Goal: Task Accomplishment & Management: Manage account settings

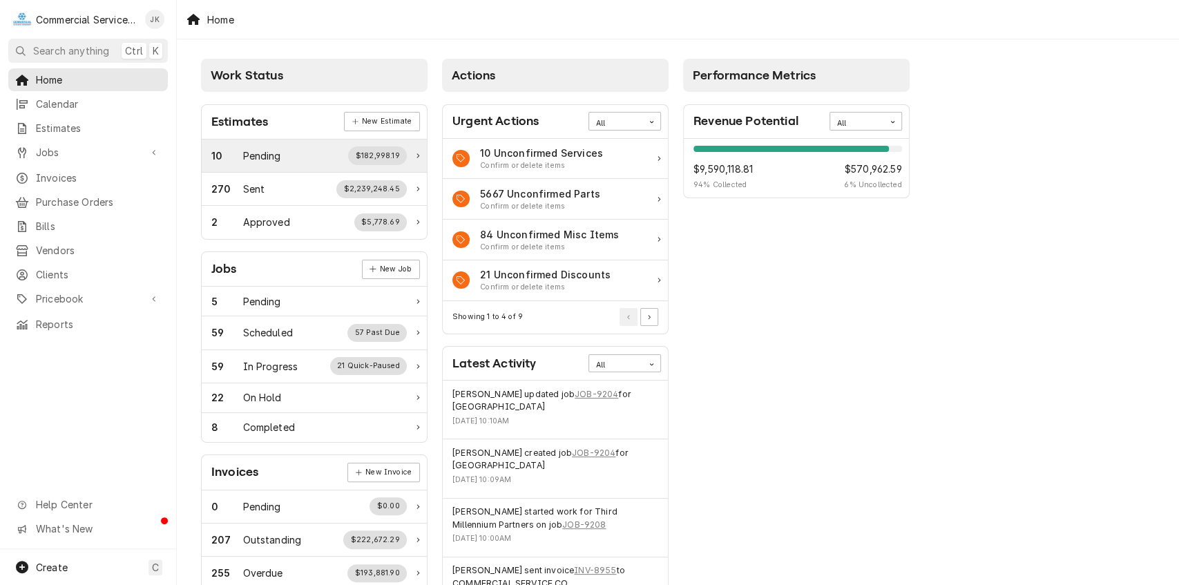
click at [387, 149] on div "$182,998.19" at bounding box center [377, 155] width 59 height 18
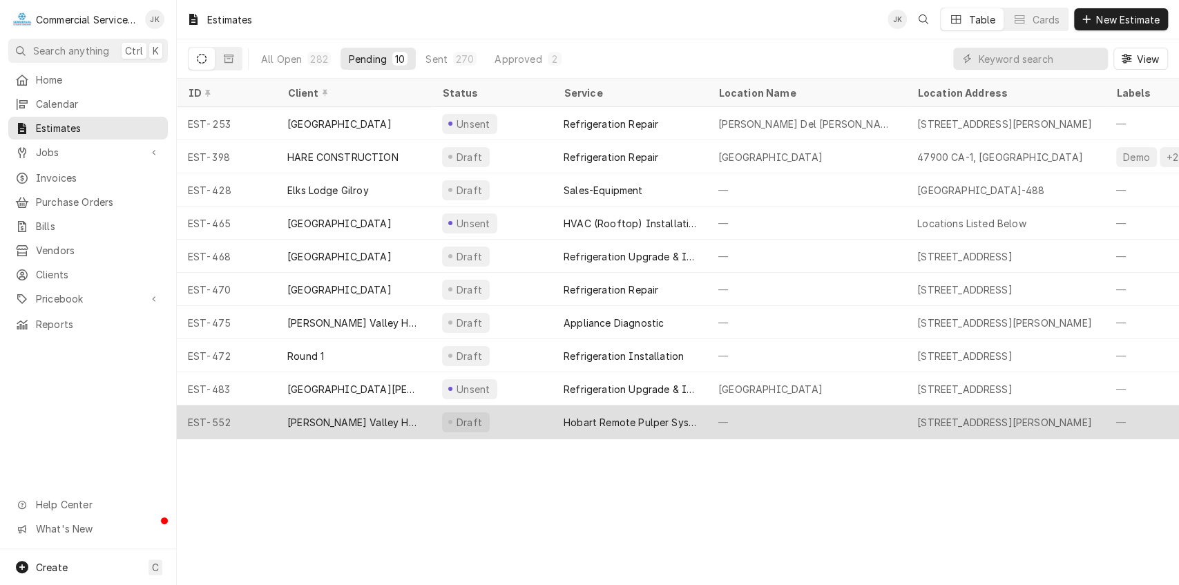
click at [616, 422] on div "Hobart Remote Pulper System" at bounding box center [630, 422] width 133 height 15
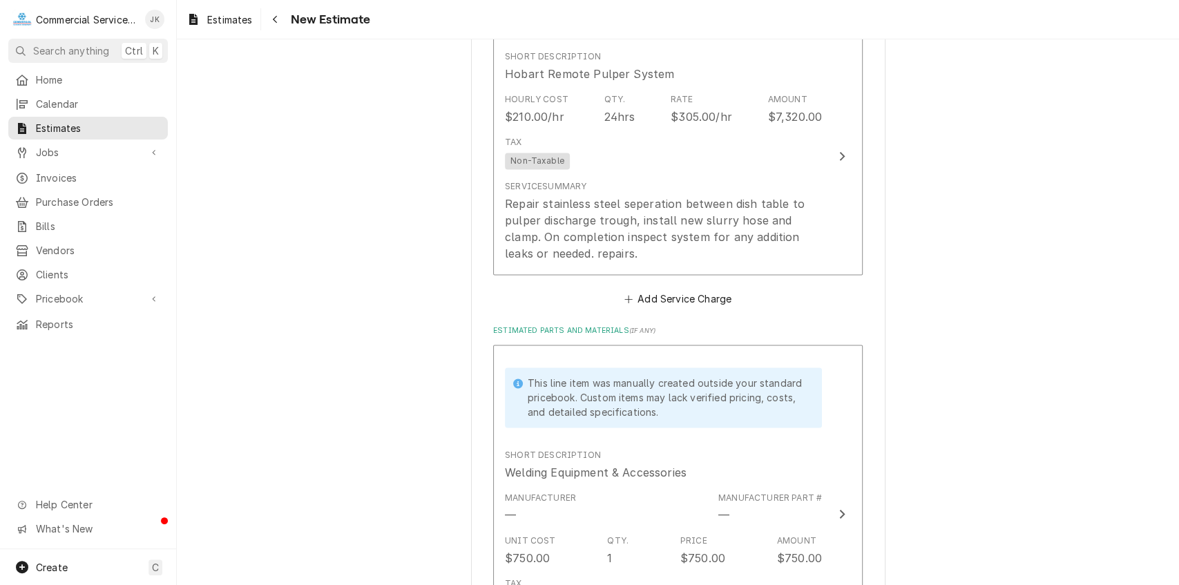
scroll to position [1366, 0]
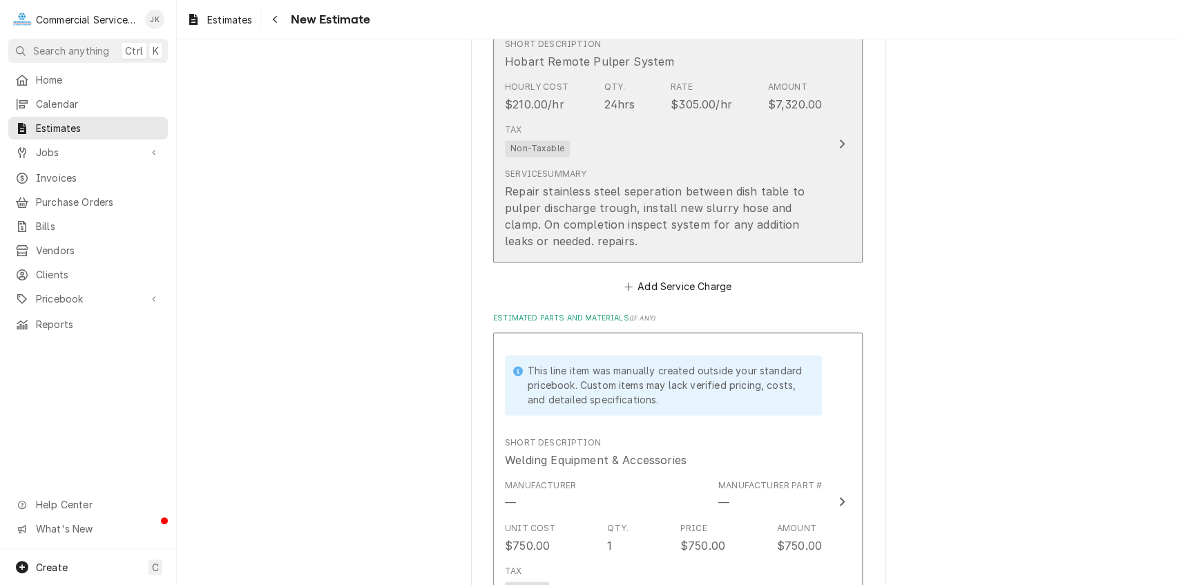
click at [674, 191] on div "Repair stainless steel seperation between dish table to pulper discharge trough…" at bounding box center [663, 216] width 317 height 66
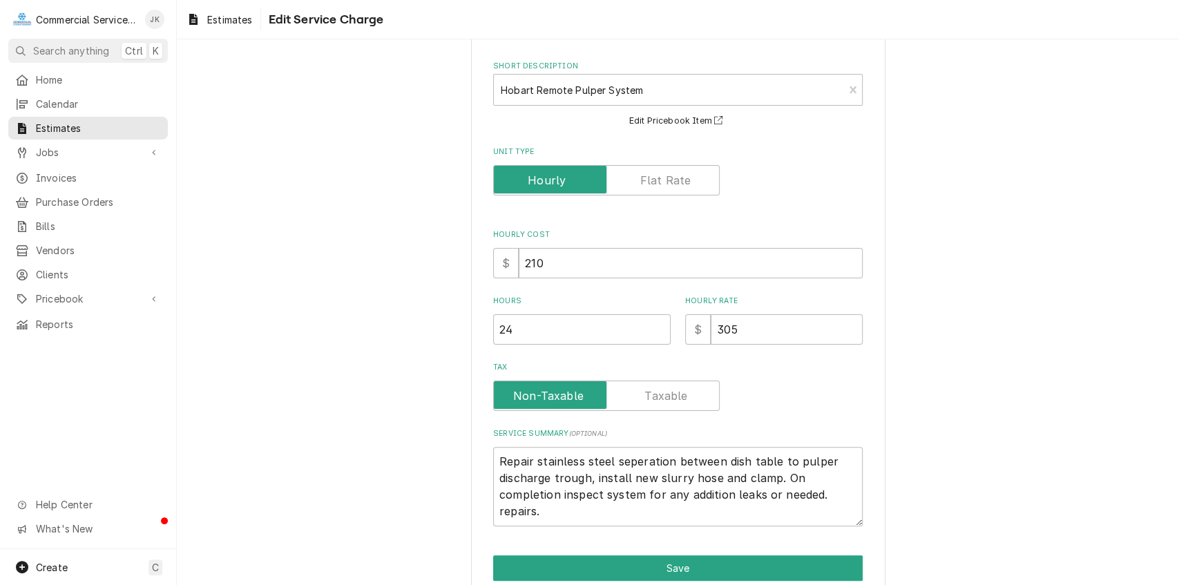
scroll to position [117, 0]
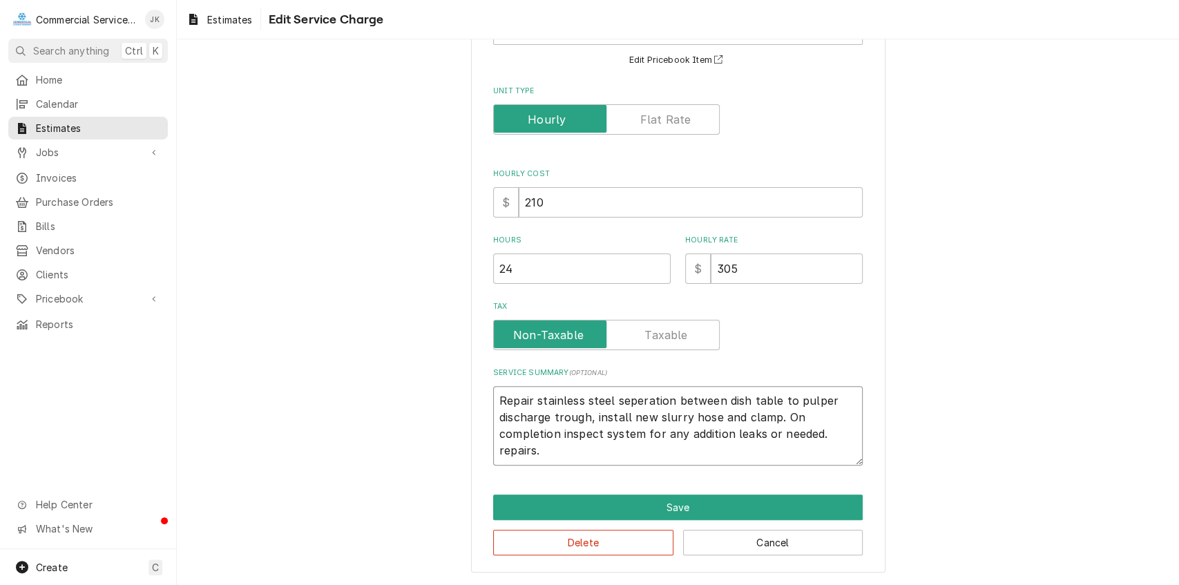
click at [669, 400] on textarea "Repair stainless steel seperation between dish table to pulper discharge trough…" at bounding box center [678, 425] width 370 height 79
click at [528, 401] on textarea "Repair stainless steel seperation between dish table to pulper discharge trough…" at bounding box center [678, 425] width 370 height 79
type textarea "x"
type textarea "Repai stainless steel seperation between dish table to pulper discharge trough,…"
type textarea "x"
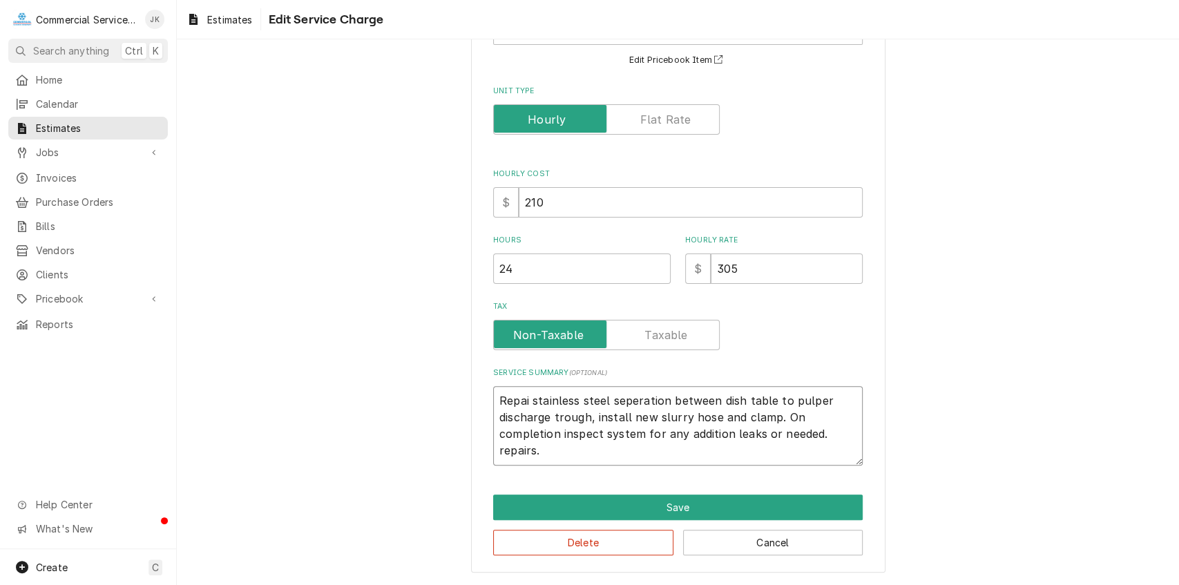
type textarea "Repa stainless steel seperation between dish table to pulper discharge trough, …"
type textarea "x"
type textarea "Rep stainless steel seperation between dish table to pulper discharge trough, i…"
type textarea "x"
type textarea "Re stainless steel seperation between dish table to pulper discharge trough, in…"
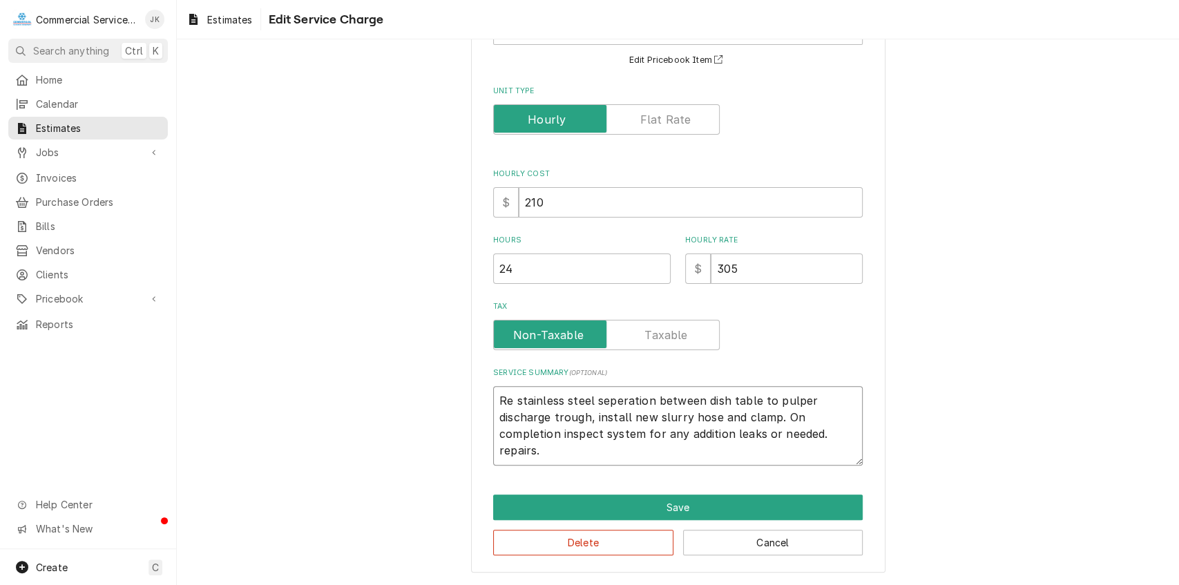
type textarea "x"
type textarea "R stainless steel seperation between dish table to pulper discharge trough, ins…"
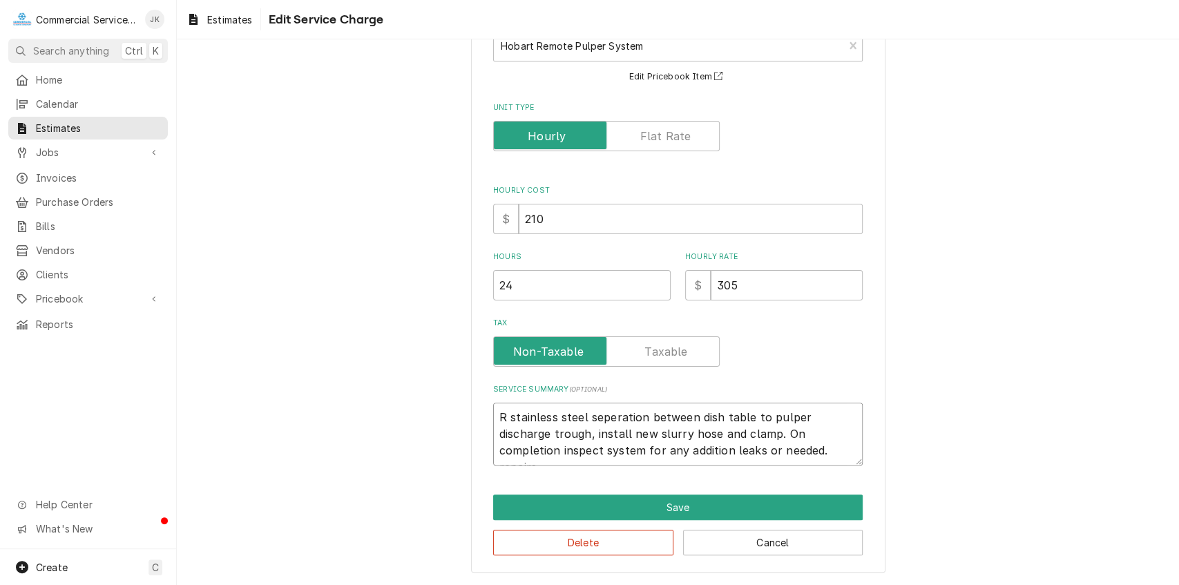
scroll to position [101, 0]
type textarea "x"
type textarea "stainless steel seperation between dish table to pulper discharge trough, insta…"
type textarea "x"
type textarea "W stainless steel seperation between dish table to pulper discharge trough, ins…"
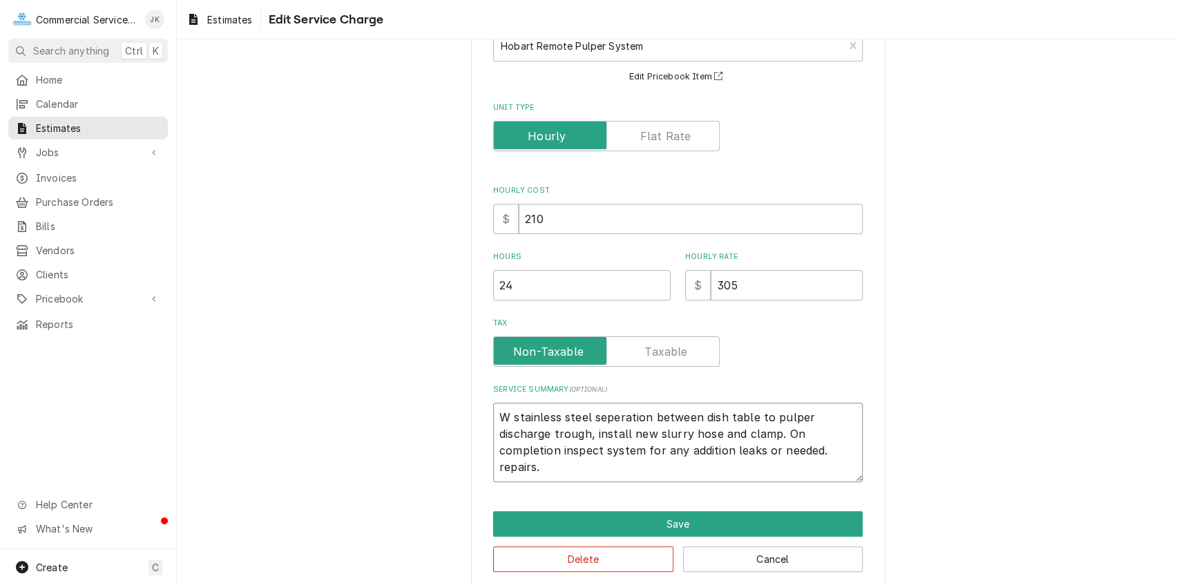
scroll to position [117, 0]
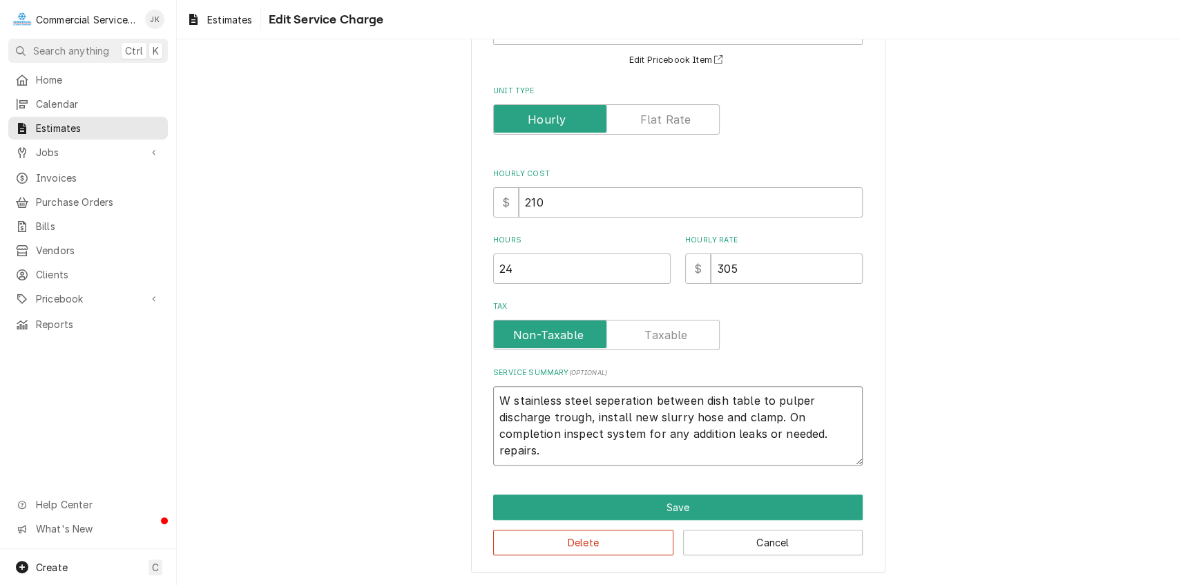
type textarea "x"
type textarea "We stainless steel seperation between dish table to pulper discharge trough, in…"
type textarea "x"
type textarea "Wel stainless steel seperation between dish table to pulper discharge trough, i…"
type textarea "x"
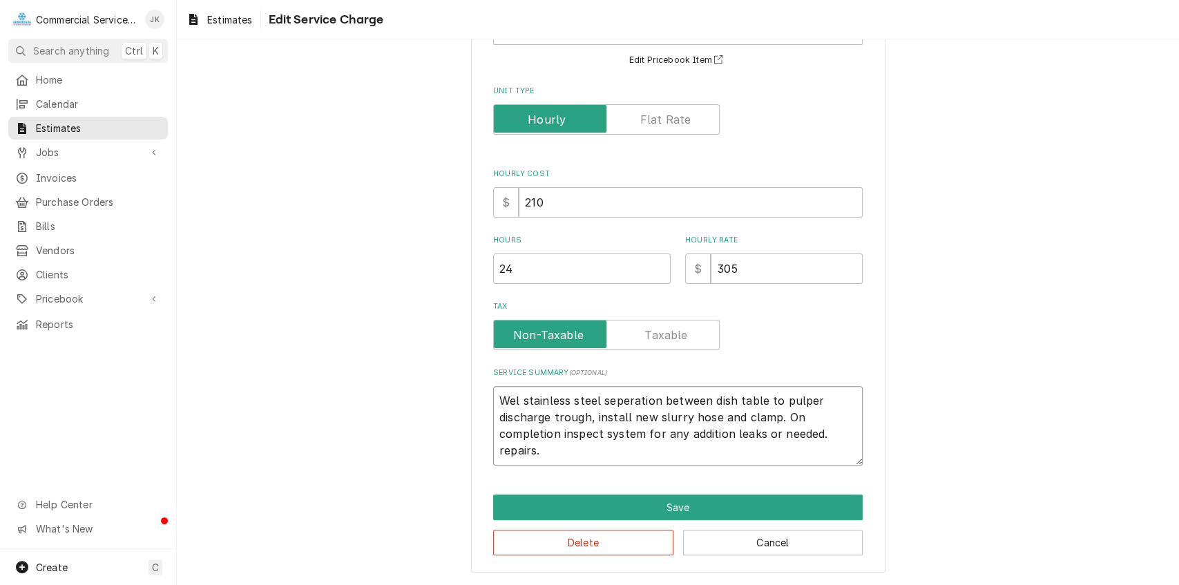
type textarea "Weld stainless steel seperation between dish table to pulper discharge trough, …"
click at [662, 401] on textarea "Weld stainless steel seperation between dish table to pulper discharge trough, …" at bounding box center [678, 425] width 370 height 79
type textarea "x"
type textarea "Weld stainless steel seperatio between dish table to pulper discharge trough, i…"
type textarea "x"
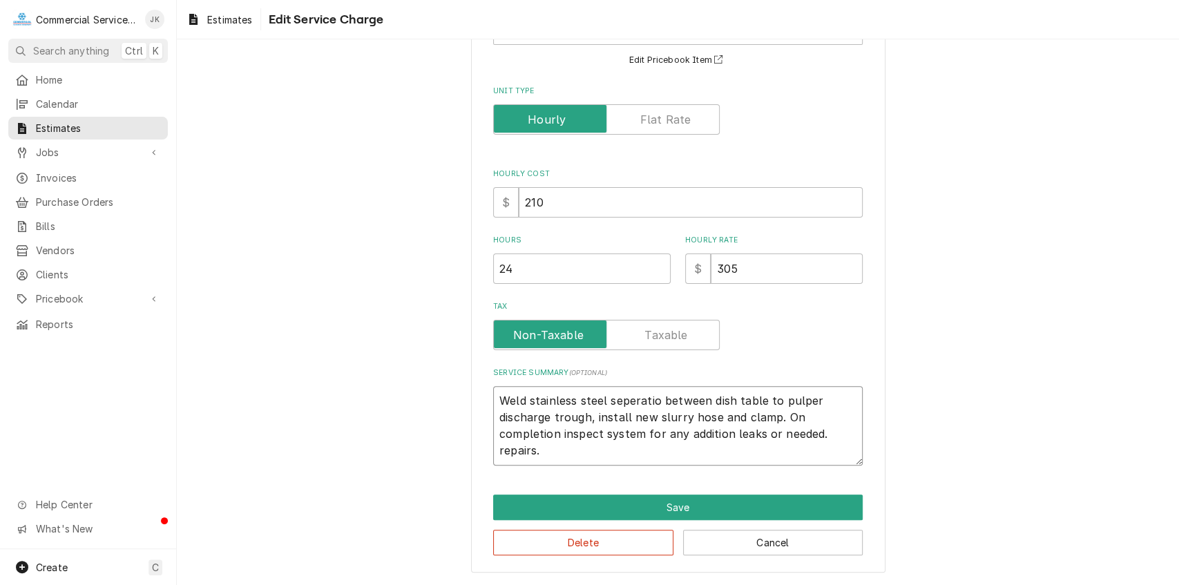
type textarea "Weld stainless steel seperati between dish table to pulper discharge trough, in…"
type textarea "x"
type textarea "Weld stainless steel seperat between dish table to pulper discharge trough, ins…"
type textarea "x"
type textarea "Weld stainless steel sepera between dish table to pulper discharge trough, inst…"
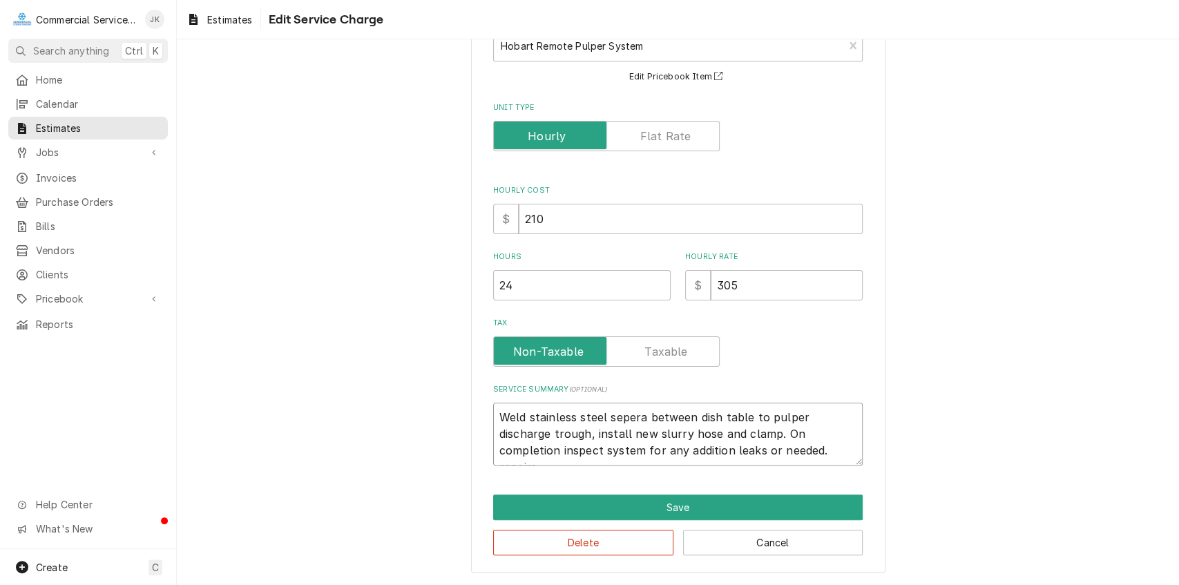
scroll to position [101, 0]
type textarea "x"
type textarea "Weld stainless steel seper between dish table to pulper discharge trough, insta…"
type textarea "x"
type textarea "Weld stainless steel sepe between dish table to pulper discharge trough, instal…"
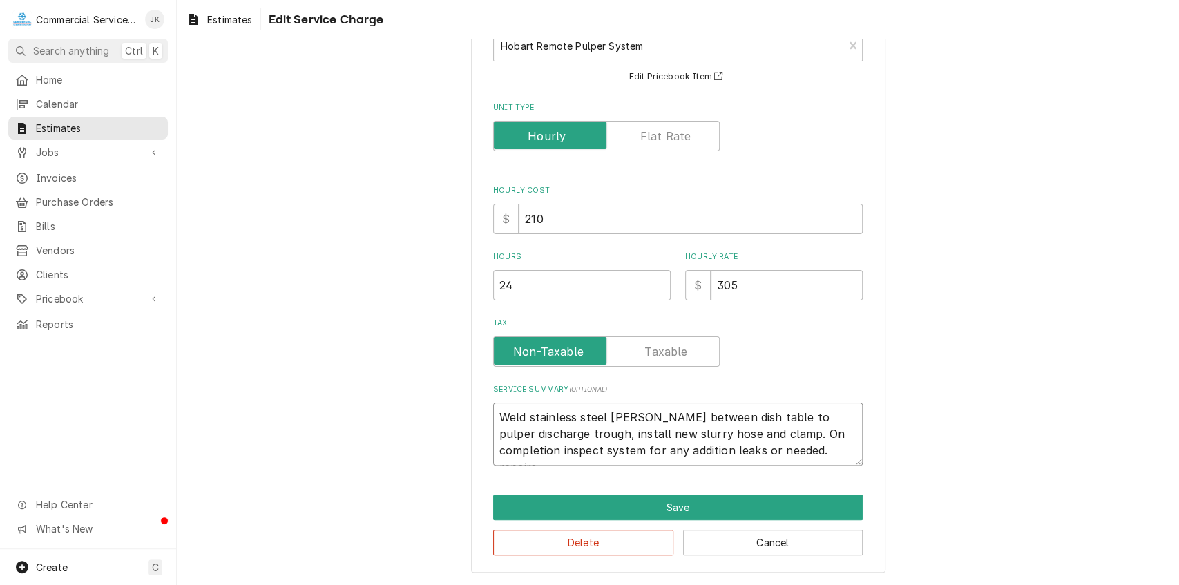
type textarea "x"
type textarea "Weld stainless steel sep between dish table to pulper discharge trough, install…"
type textarea "x"
type textarea "Weld stainless steel se between dish table to pulper discharge trough, install …"
type textarea "x"
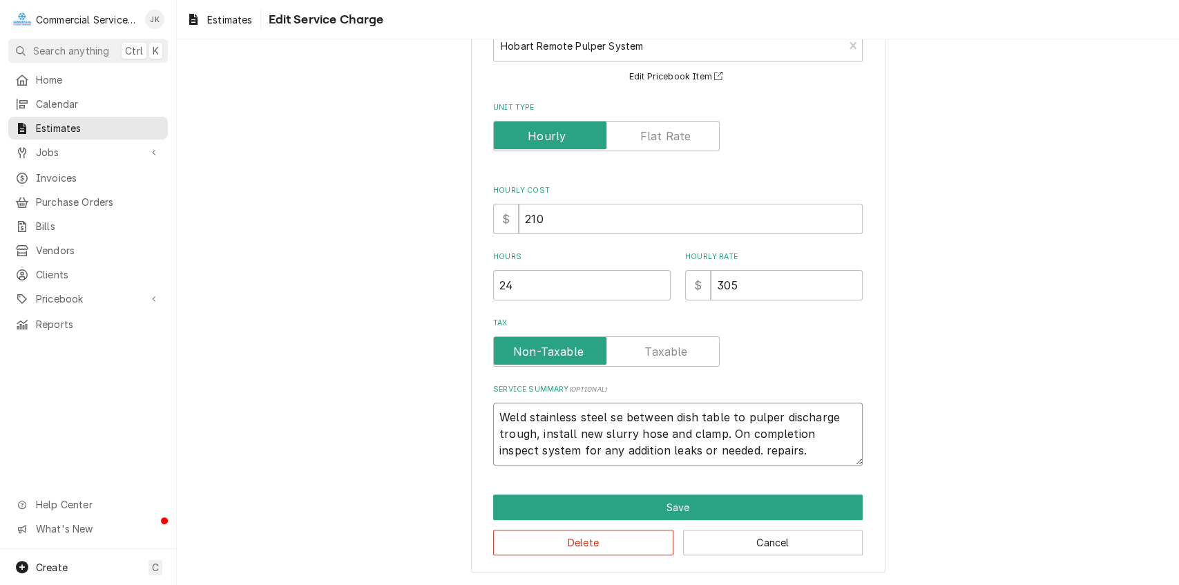
type textarea "Weld stainless steel s between dish table to pulper discharge trough, install n…"
type textarea "x"
type textarea "Weld stainless steel between dish table to pulper discharge trough, install new…"
type textarea "x"
type textarea "Weld stainless steel between dish table to pulper discharge trough, install new…"
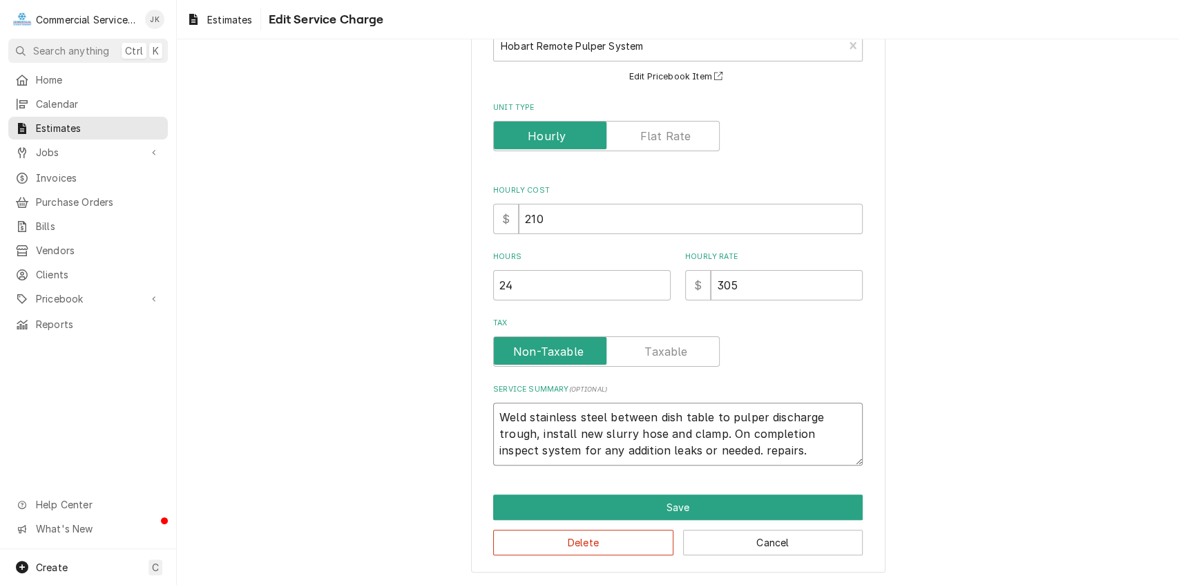
type textarea "x"
type textarea "Weld stainless stee between dish table to pulper discharge trough, install new …"
type textarea "x"
type textarea "Weld stainless ste between dish table to pulper discharge trough, install new s…"
type textarea "x"
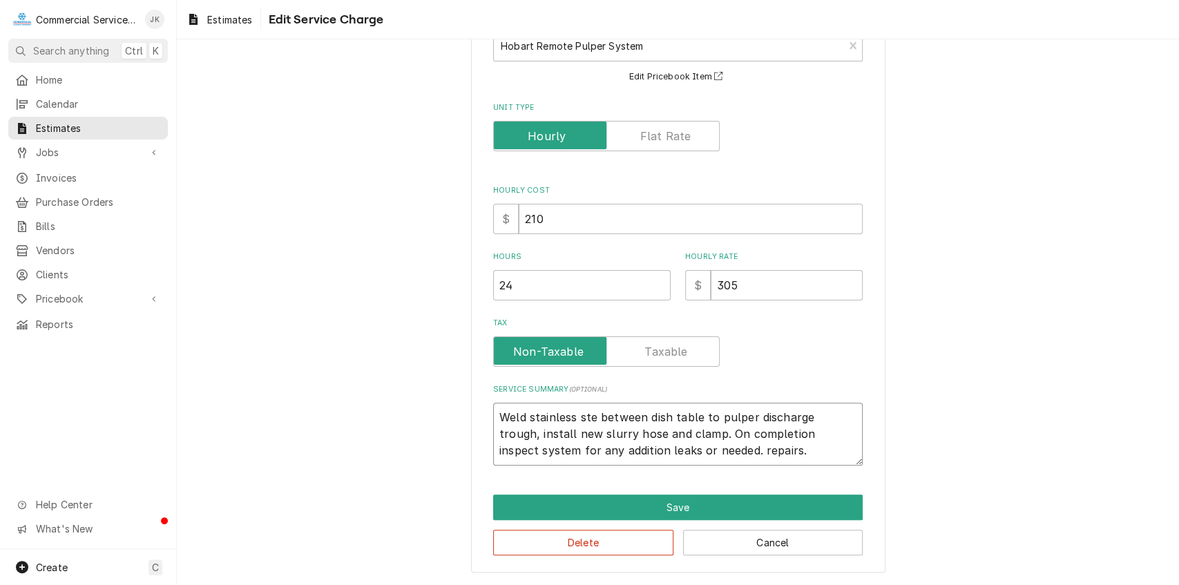
type textarea "Weld stainless st between dish table to pulper discharge trough, install new sl…"
type textarea "x"
type textarea "Weld stainless s between dish table to pulper discharge trough, install new slu…"
type textarea "x"
type textarea "Weld stainless between dish table to pulper discharge trough, install new slurr…"
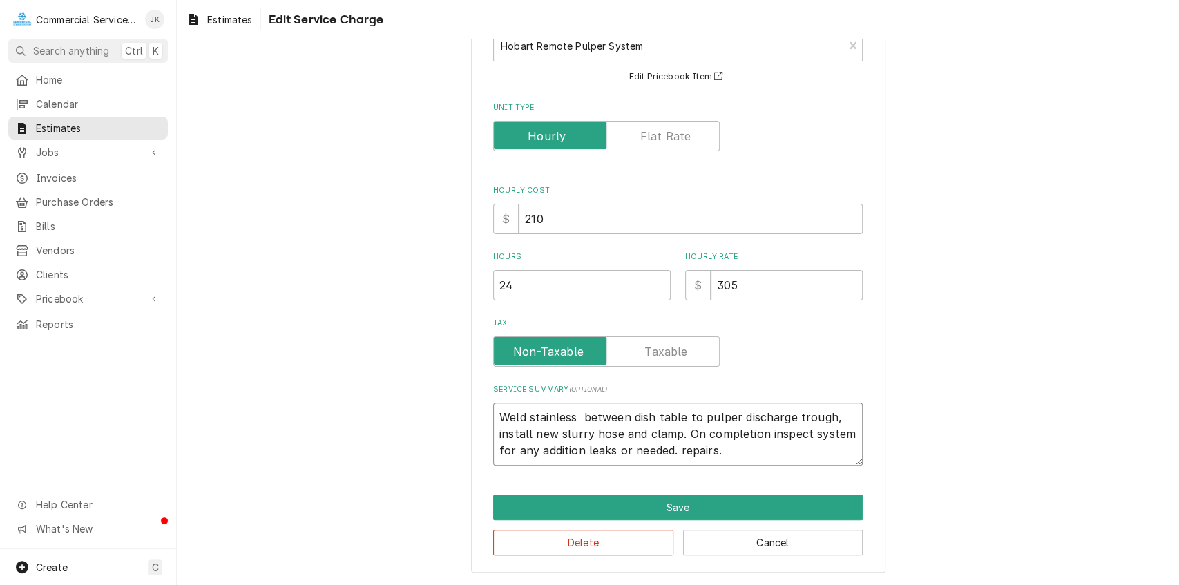
type textarea "x"
type textarea "Weld stainless between dish table to pulper discharge trough, install new slurr…"
type textarea "x"
type textarea "Weld stainles between dish table to pulper discharge trough, install new slurry…"
type textarea "x"
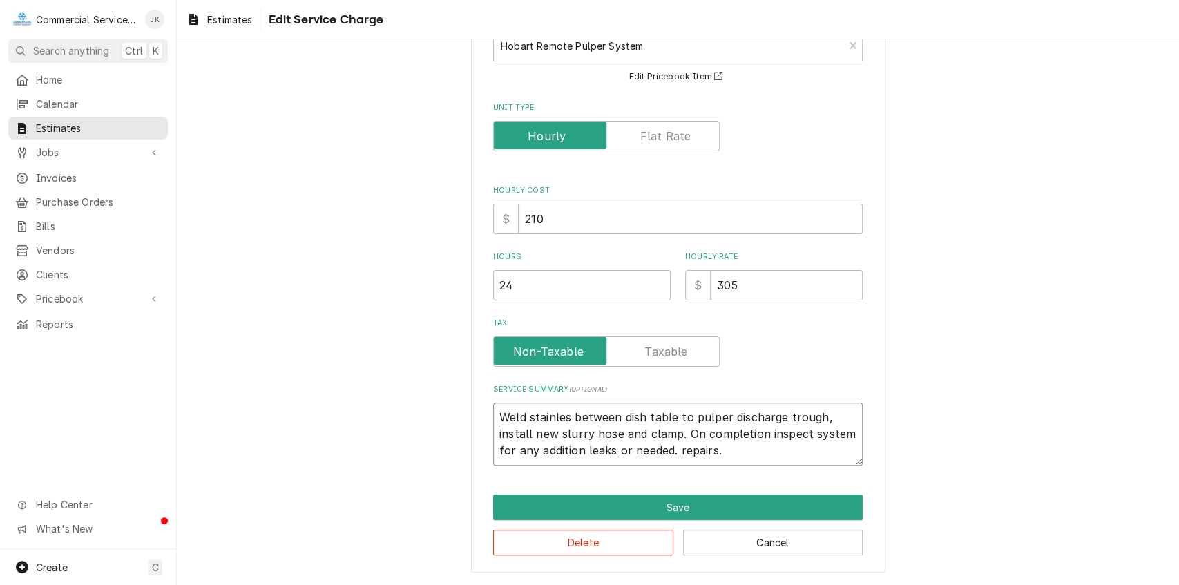
type textarea "Weld stainle between dish table to pulper discharge trough, install new slurry …"
type textarea "x"
type textarea "Weld stainl between dish table to pulper discharge trough, install new slurry h…"
type textarea "x"
type textarea "Weld stain between dish table to pulper discharge trough, install new slurry ho…"
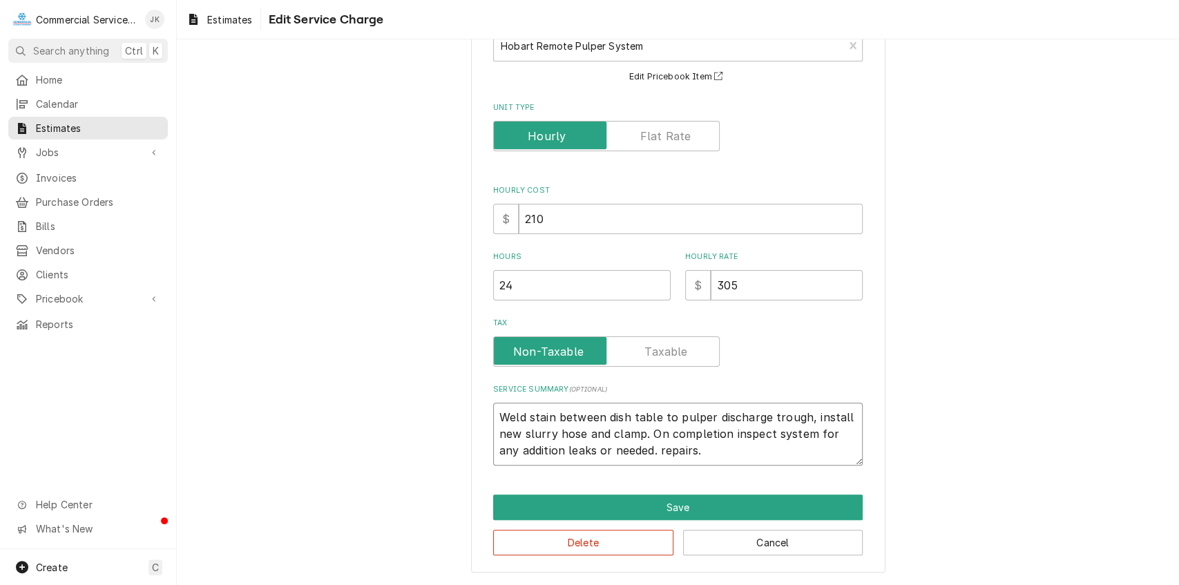
type textarea "x"
type textarea "Weld stai between dish table to pulper discharge trough, install new slurry hos…"
type textarea "x"
type textarea "Weld sta between dish table to pulper discharge trough, install new slurry hose…"
type textarea "x"
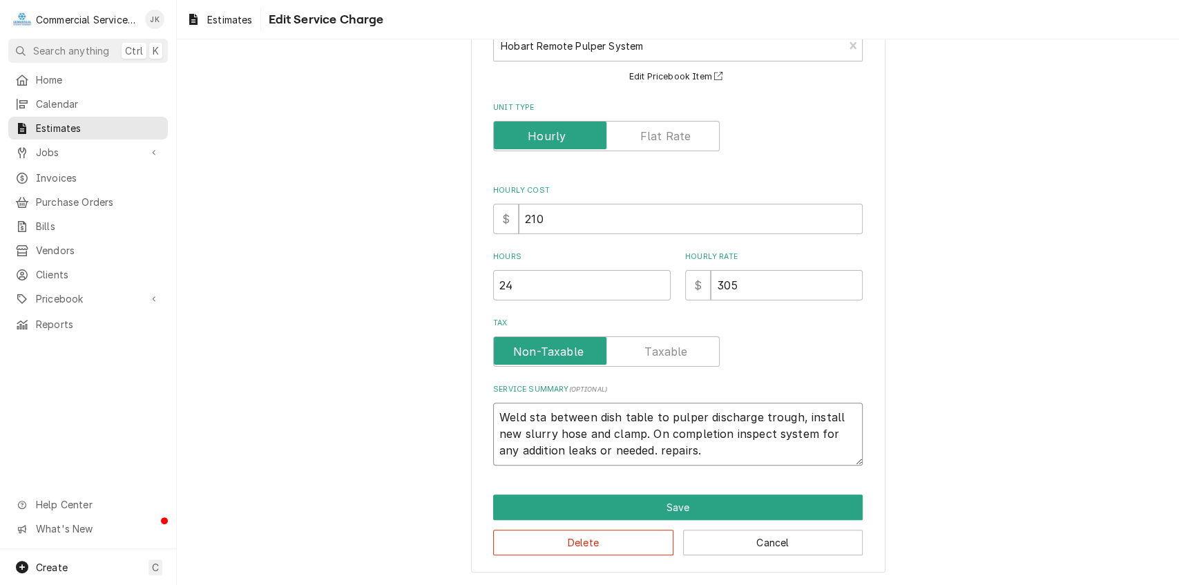
type textarea "Weld st between dish table to pulper discharge trough, install new slurry hose …"
type textarea "x"
type textarea "Weld s between dish table to pulper discharge trough, install new slurry hose a…"
type textarea "x"
type textarea "Weld between dish table to pulper discharge trough, install new slurry hose and…"
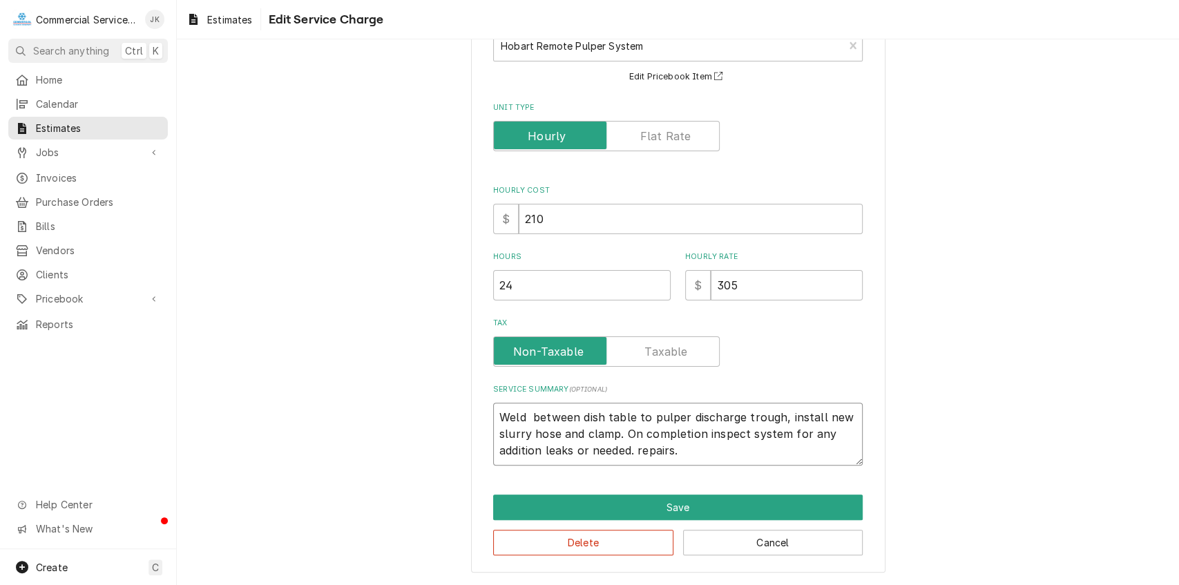
type textarea "x"
type textarea "Weld between dish table to pulper discharge trough, install new slurry hose and…"
type textarea "x"
type textarea "Wel between dish table to pulper discharge trough, install new slurry hose and …"
type textarea "x"
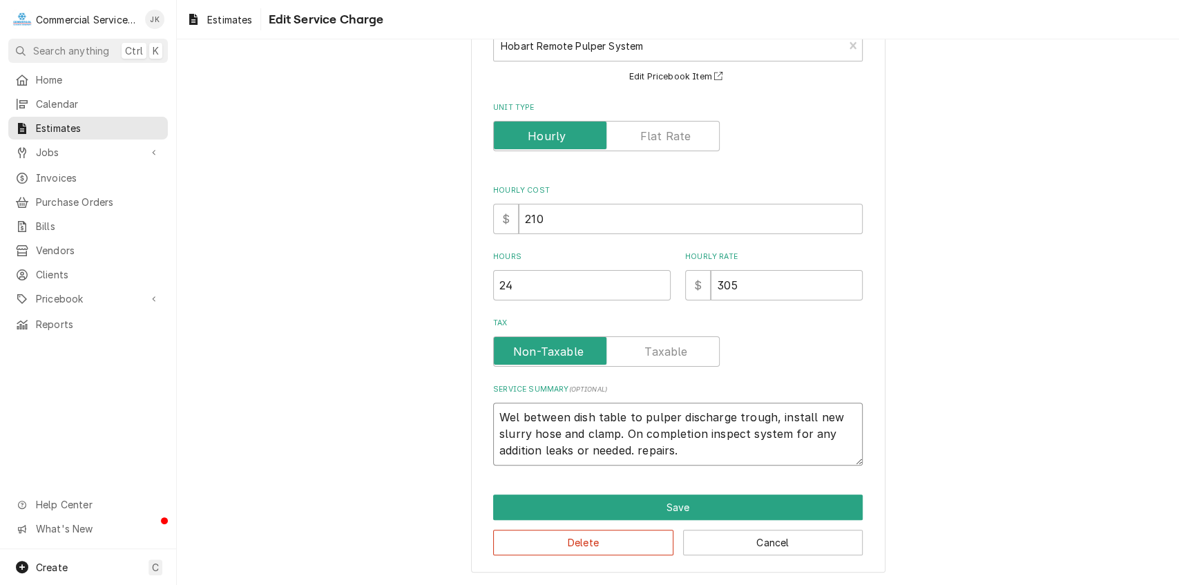
type textarea "We between dish table to pulper discharge trough, install new slurry hose and c…"
type textarea "x"
type textarea "W between dish table to pulper discharge trough, install new slurry hose and cl…"
type textarea "x"
type textarea "between dish table to pulper discharge trough, install new slurry hose and clam…"
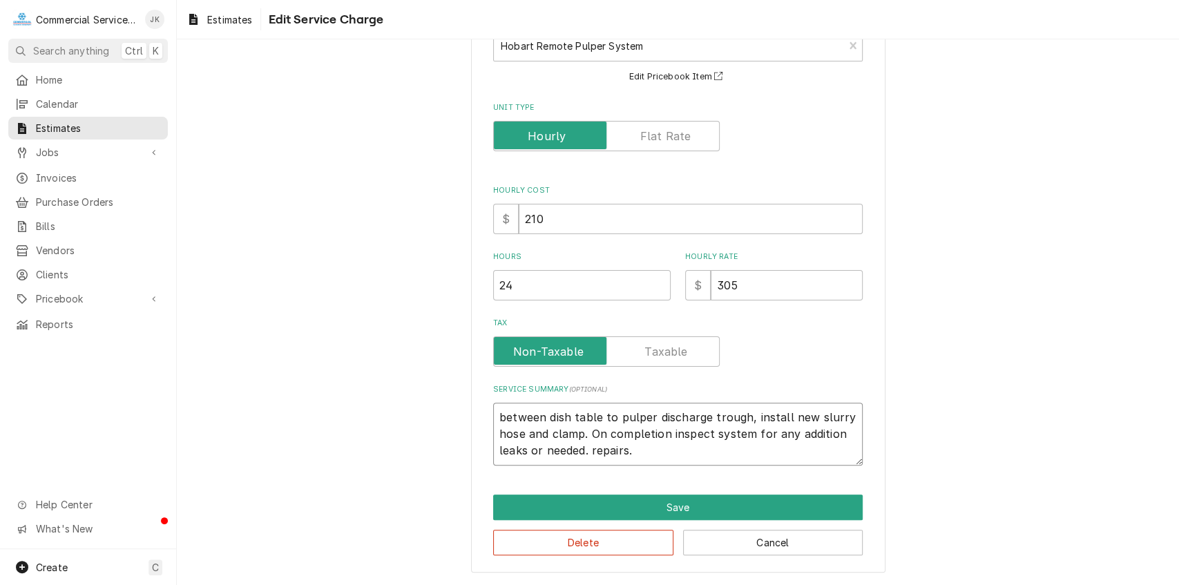
type textarea "x"
type textarea "R between dish table to pulper discharge trough, install new slurry hose and cl…"
type textarea "x"
type textarea "Re between dish table to pulper discharge trough, install new slurry hose and c…"
type textarea "x"
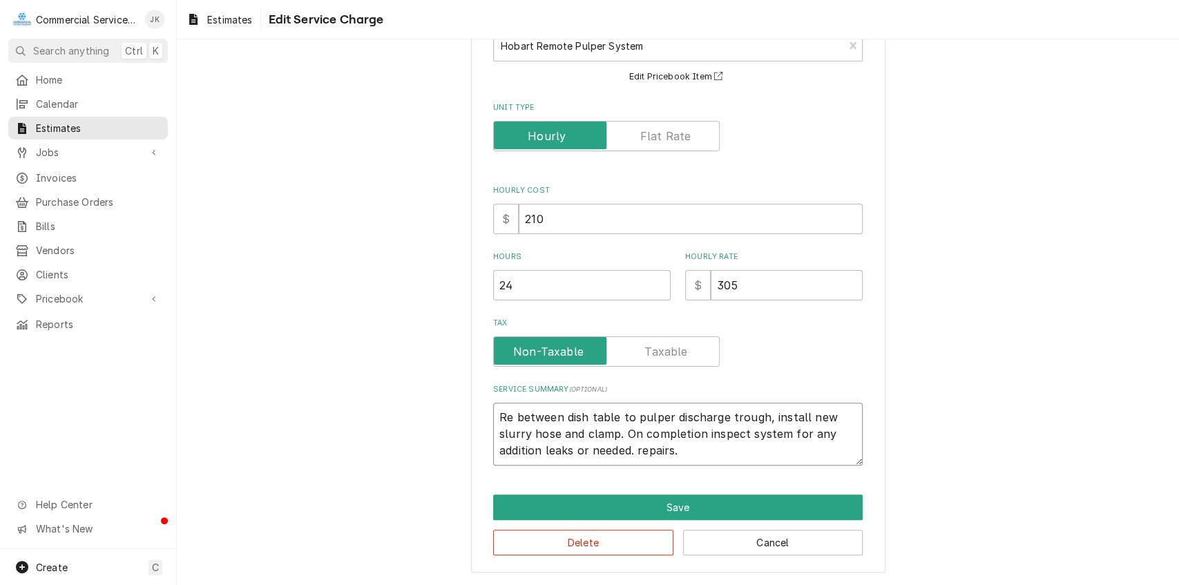
type textarea "Rep between dish table to pulper discharge trough, install new slurry hose and …"
type textarea "x"
type textarea "Repa between dish table to pulper discharge trough, install new slurry hose and…"
type textarea "x"
type textarea "Repai between dish table to pulper discharge trough, install new slurry hose an…"
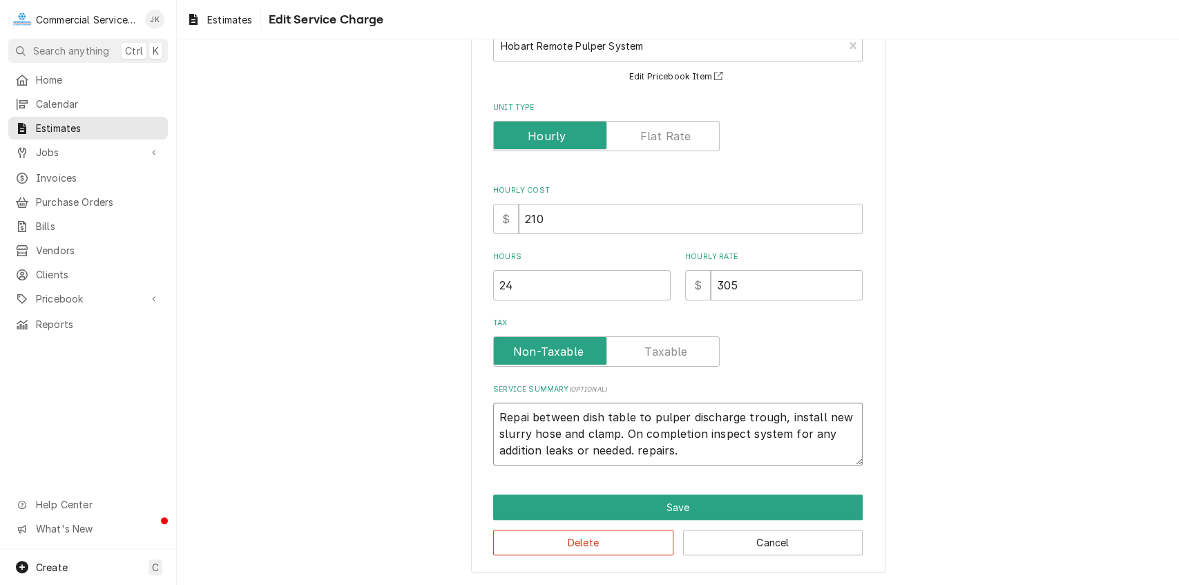
type textarea "x"
type textarea "Repair between dish table to pulper discharge trough, install new slurry hose a…"
type textarea "x"
type textarea "Repair between dish table to pulper discharge trough, install new slurry hose a…"
type textarea "x"
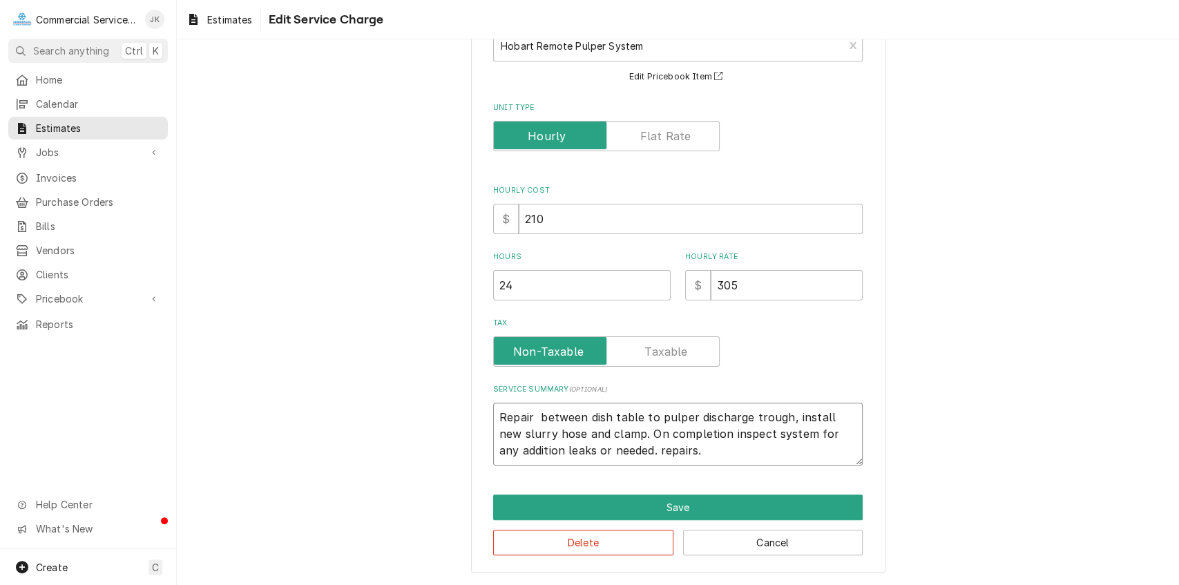
type textarea "Repair s between dish table to pulper discharge trough, install new slurry hose…"
type textarea "x"
type textarea "Repair se between dish table to pulper discharge trough, install new slurry hos…"
type textarea "x"
type textarea "Repair sep between dish table to pulper discharge trough, install new slurry ho…"
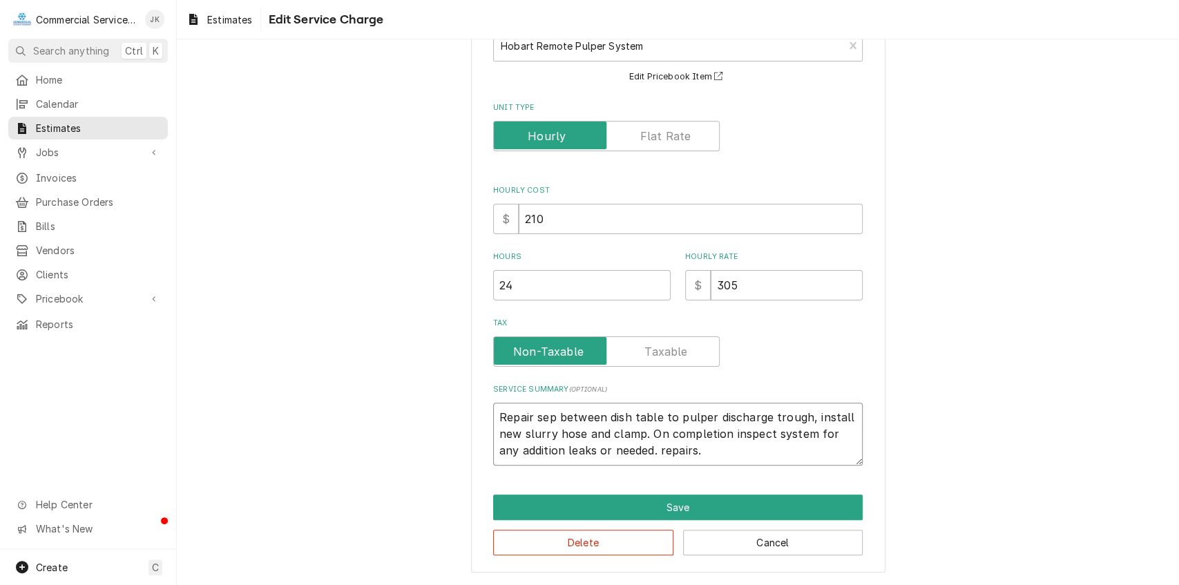
type textarea "x"
type textarea "Repair sepe between dish table to pulper discharge trough, install new slurry h…"
type textarea "x"
type textarea "Repair seper between dish table to pulper discharge trough, install new slurry …"
type textarea "x"
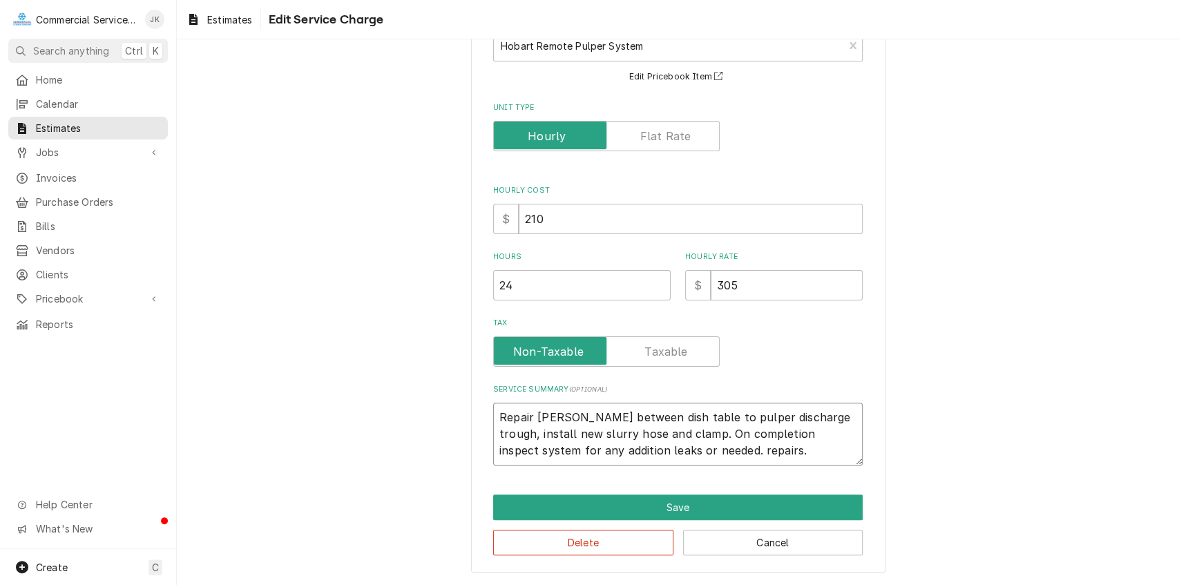
type textarea "Repair sepera between dish table to pulper discharge trough, install new slurry…"
type textarea "x"
type textarea "Repair seperat between dish table to pulper discharge trough, install new slurr…"
type textarea "x"
type textarea "Repair seperate between dish table to pulper discharge trough, install new slur…"
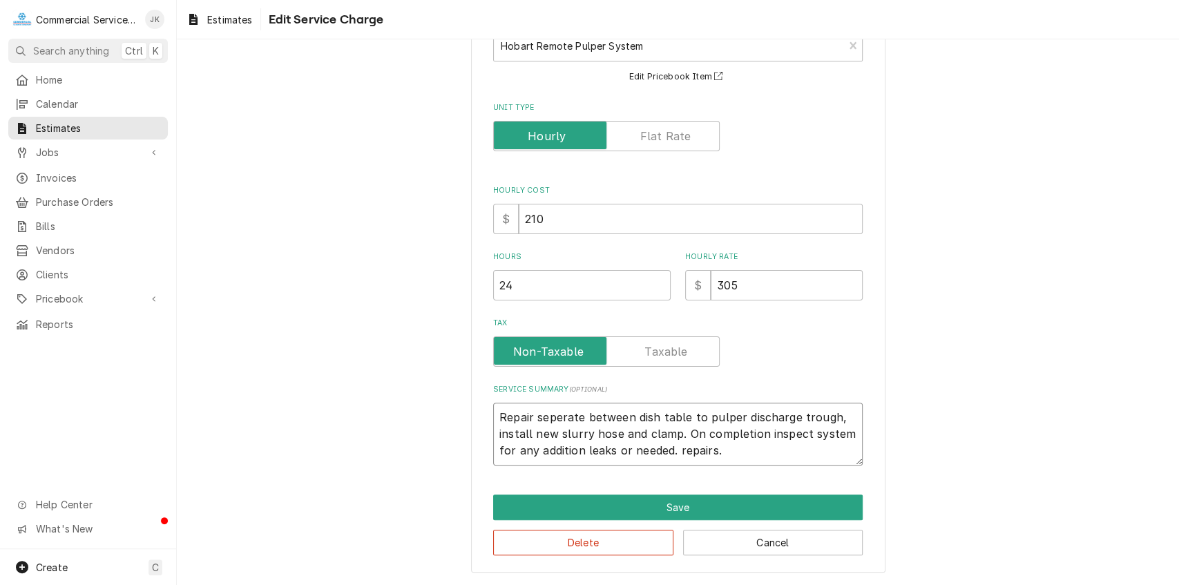
type textarea "x"
type textarea "Repair seperated between dish table to pulper discharge trough, install new slu…"
click at [635, 417] on textarea "Repair seperated between dish table to pulper discharge trough, install new slu…" at bounding box center [678, 434] width 370 height 63
type textarea "x"
type textarea "Repair seperated betwee dish table to pulper discharge trough, install new slur…"
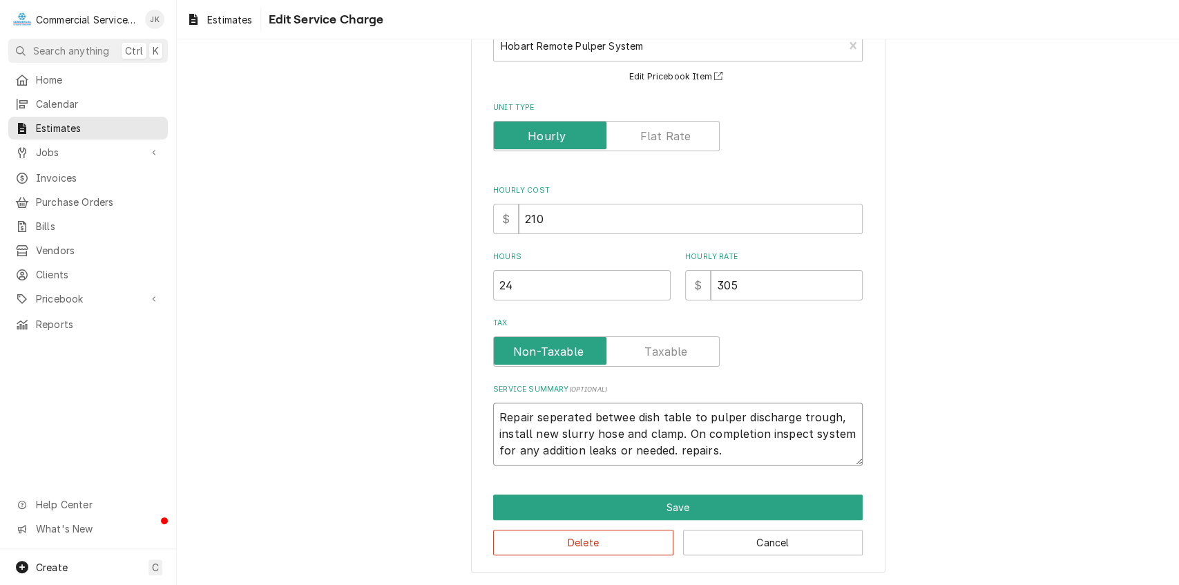
type textarea "x"
type textarea "Repair seperated betwe dish table to pulper discharge trough, install new slurr…"
type textarea "x"
type textarea "Repair seperated betw dish table to pulper discharge trough, install new slurry…"
type textarea "x"
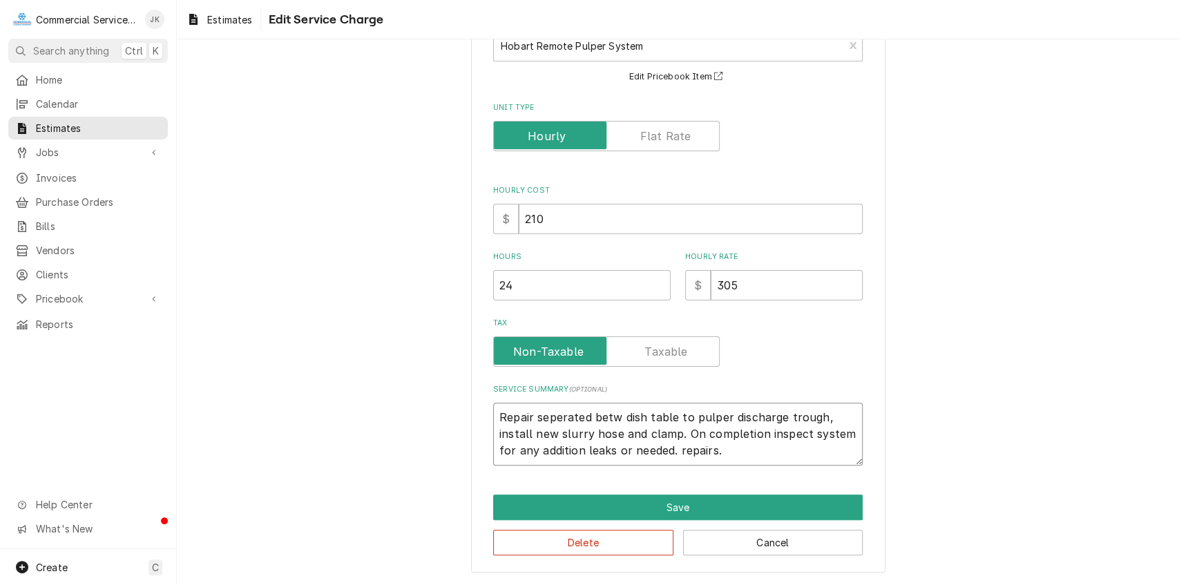
type textarea "Repair seperated bet dish table to pulper discharge trough, install new slurry …"
type textarea "x"
type textarea "Repair seperated be dish table to pulper discharge trough, install new slurry h…"
type textarea "x"
type textarea "Repair seperated b dish table to pulper discharge trough, install new slurry ho…"
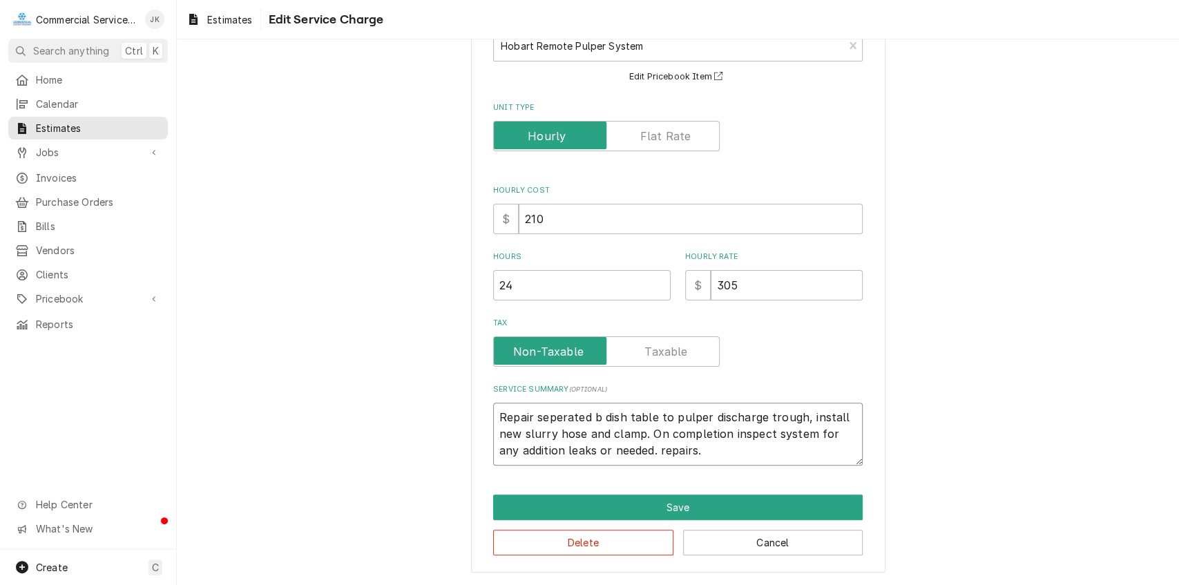
type textarea "x"
type textarea "Repair seperated dish table to pulper discharge trough, install new slurry hose…"
type textarea "x"
type textarea "Repair seperated dish table to pulper discharge trough, install new slurry hose…"
click at [642, 416] on textarea "Repair seperated dish table to pulper discharge trough, install new slurry hose…" at bounding box center [678, 434] width 370 height 63
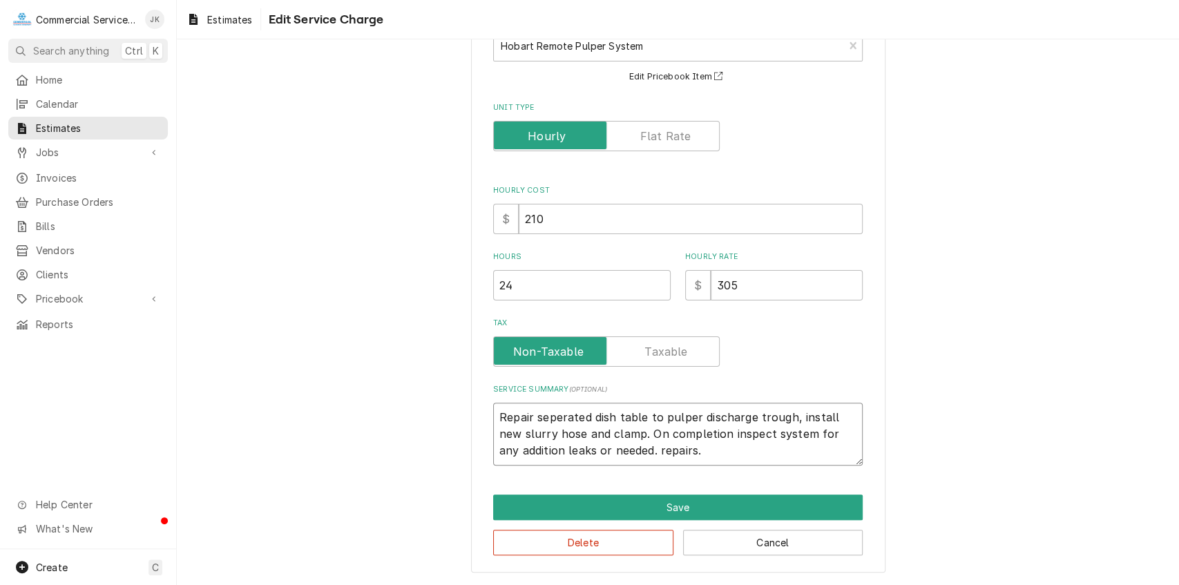
type textarea "x"
type textarea "Repair seperated dish table to pulper discharge trough, install new slurry hose…"
type textarea "x"
type textarea "Repair seperated dish table c to pulper discharge trough, install new slurry ho…"
type textarea "x"
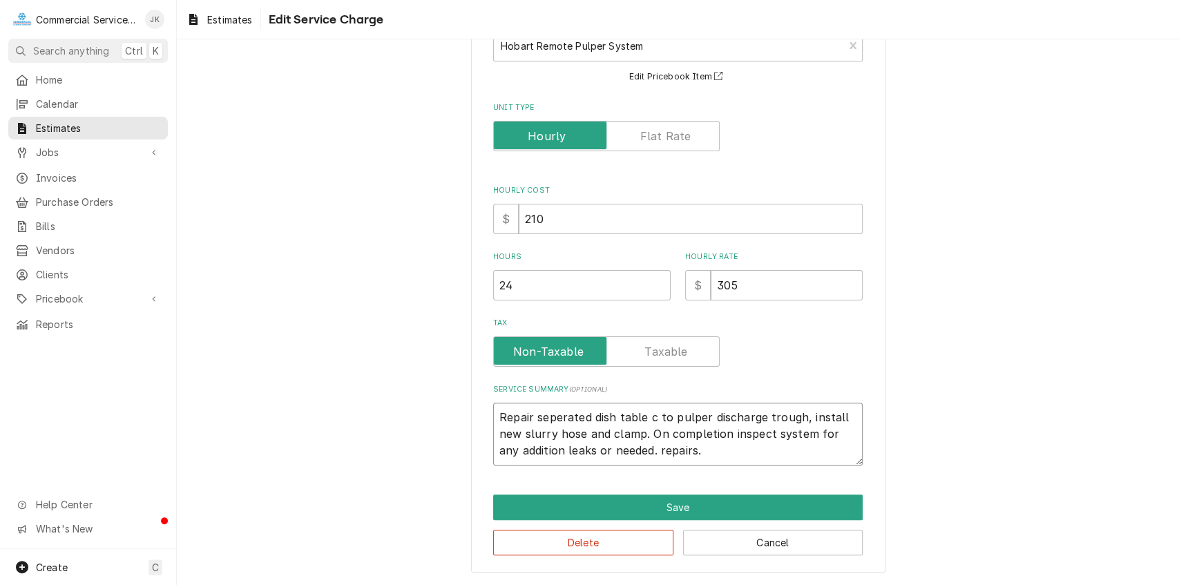
type textarea "Repair seperated dish table co to pulper discharge trough, install new slurry h…"
type textarea "x"
type textarea "Repair seperated dish table con to pulper discharge trough, install new slurry …"
type textarea "x"
type textarea "Repair seperated dish table conn to pulper discharge trough, install new slurry…"
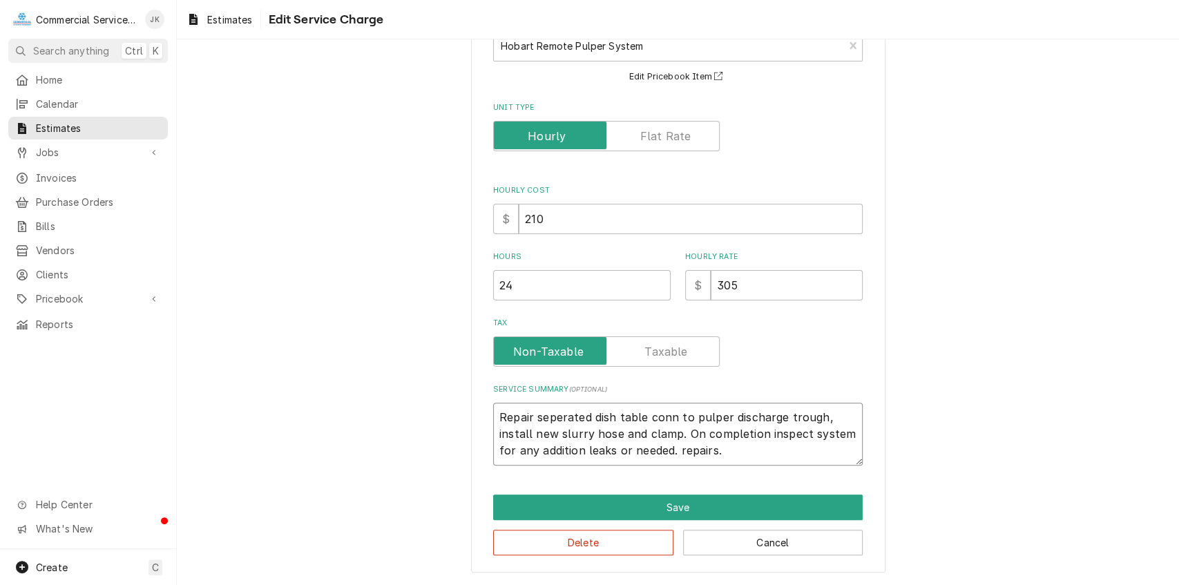
type textarea "x"
type textarea "Repair seperated dish table conne to pulper discharge trough, install new slurr…"
type textarea "x"
type textarea "Repair seperated dish table connec to pulper discharge trough, install new slur…"
type textarea "x"
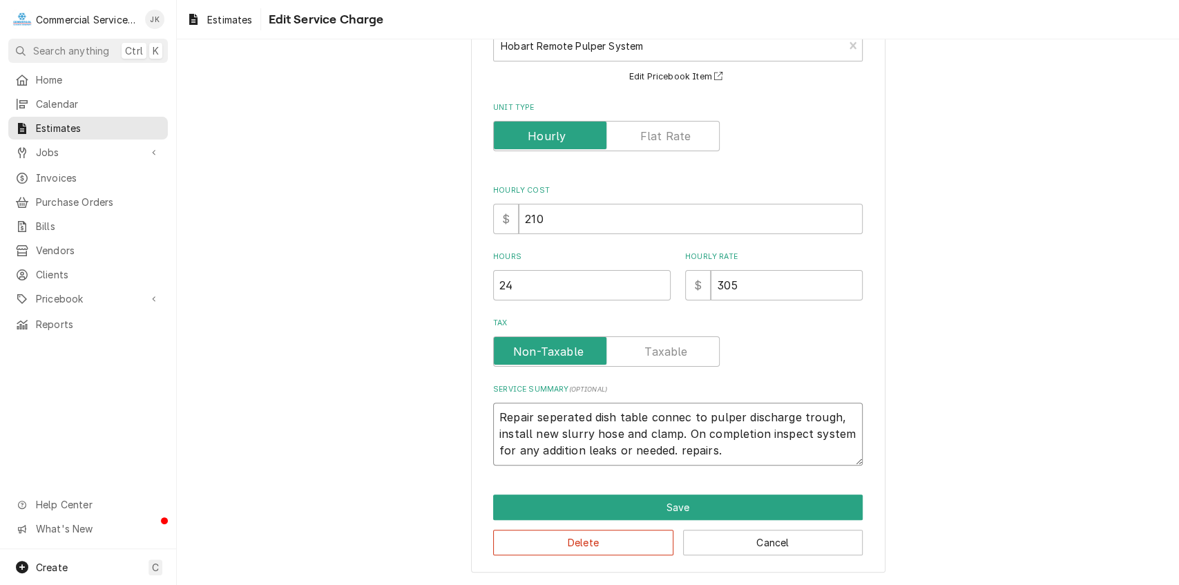
type textarea "Repair seperated dish table connect to pulper discharge trough, install new slu…"
type textarea "x"
type textarea "Repair seperated dish table connecti to pulper discharge trough, install new sl…"
type textarea "x"
type textarea "Repair seperated dish table connectin to pulper discharge trough, install new s…"
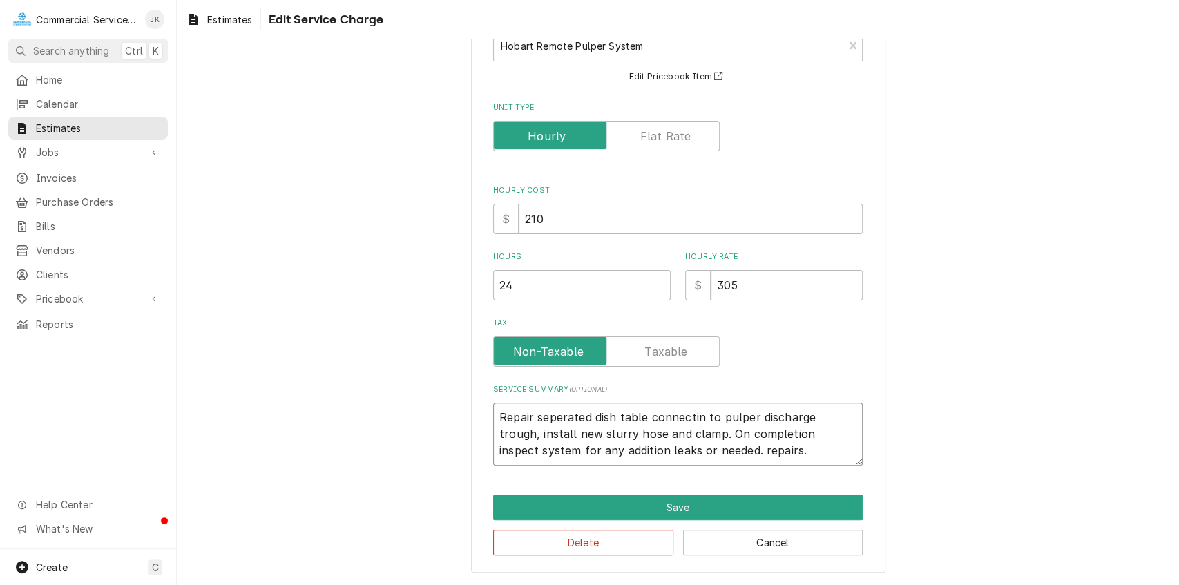
type textarea "x"
type textarea "Repair seperated dish table connecting to pulper discharge trough, install new …"
click at [589, 416] on textarea "Repair seperated dish table connecting to pulper discharge trough, install new …" at bounding box center [678, 434] width 370 height 63
type textarea "x"
type textarea "Repair seperated sdish table connecting to pulper discharge trough, install new…"
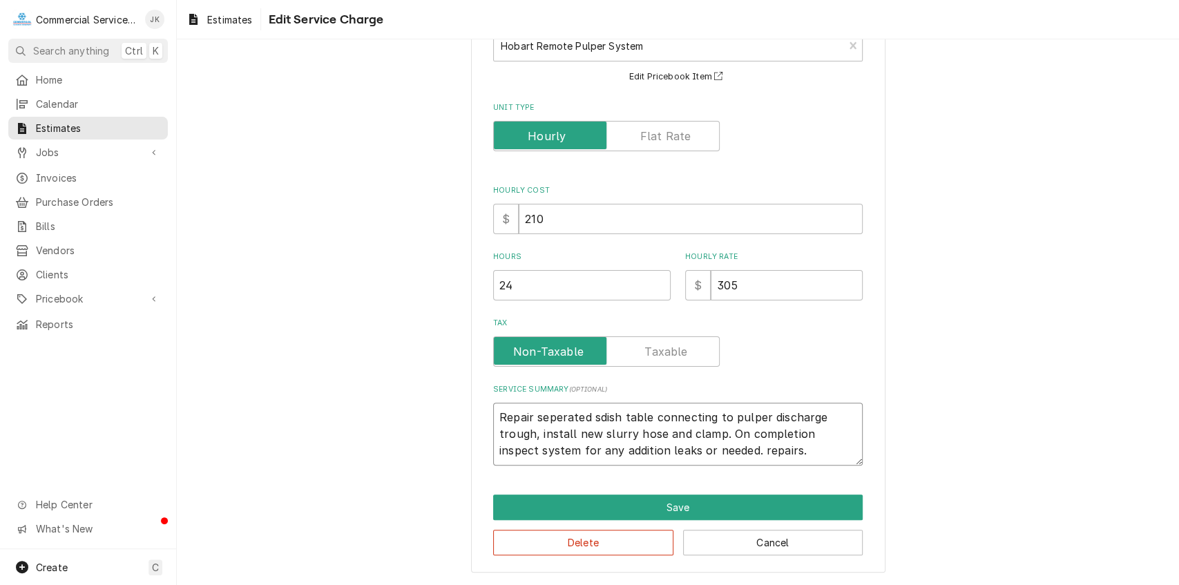
type textarea "x"
type textarea "Repair seperated stdish table connecting to pulper discharge trough, install ne…"
type textarea "x"
type textarea "Repair seperated stadish table connecting to pulper discharge trough, install n…"
type textarea "x"
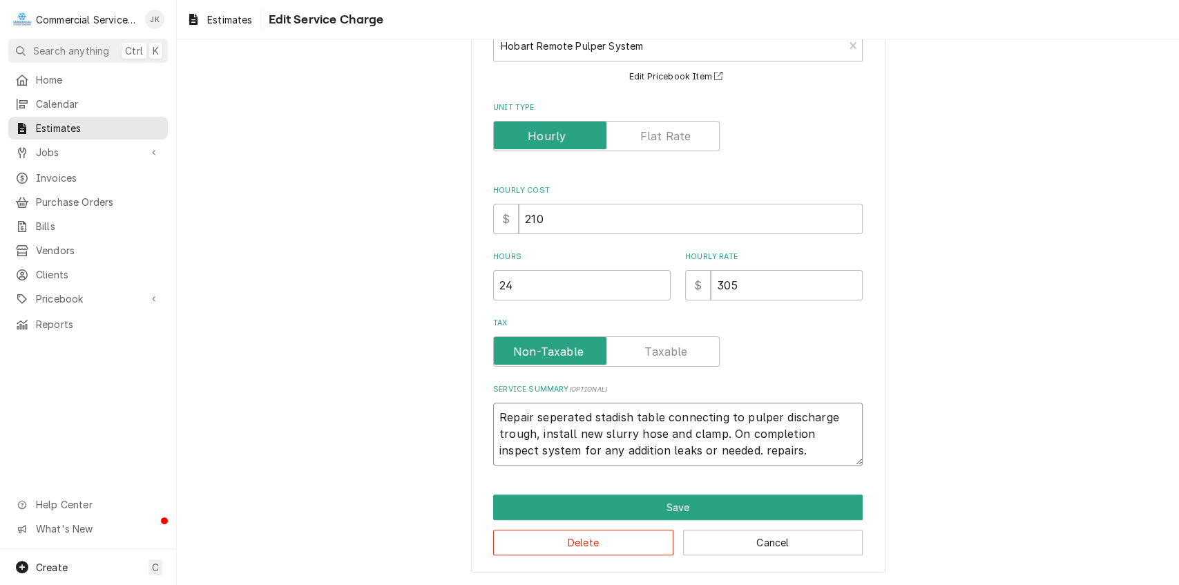
type textarea "Repair seperated staidish table connecting to pulper discharge trough, install …"
type textarea "x"
type textarea "Repair seperated staindish table connecting to pulper discharge trough, install…"
type textarea "x"
type textarea "Repair seperated stainldish table connecting to pulper discharge trough, instal…"
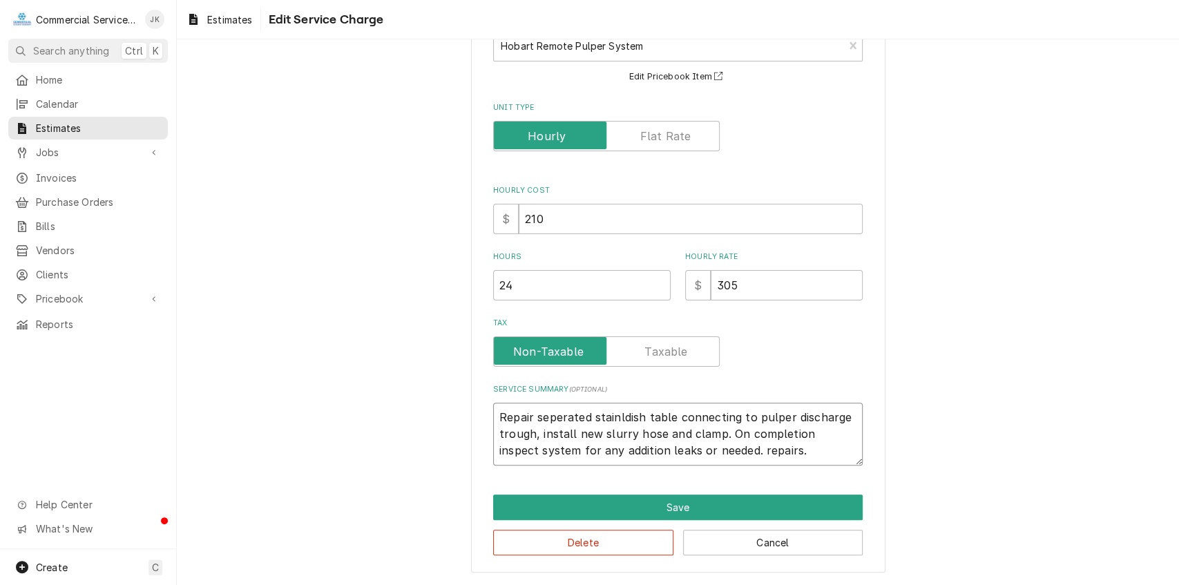
type textarea "x"
type textarea "Repair seperated stainledish table connecting to pulper discharge trough, insta…"
type textarea "x"
type textarea "Repair seperated stainlesdish table connecting to pulper discharge trough, inst…"
type textarea "x"
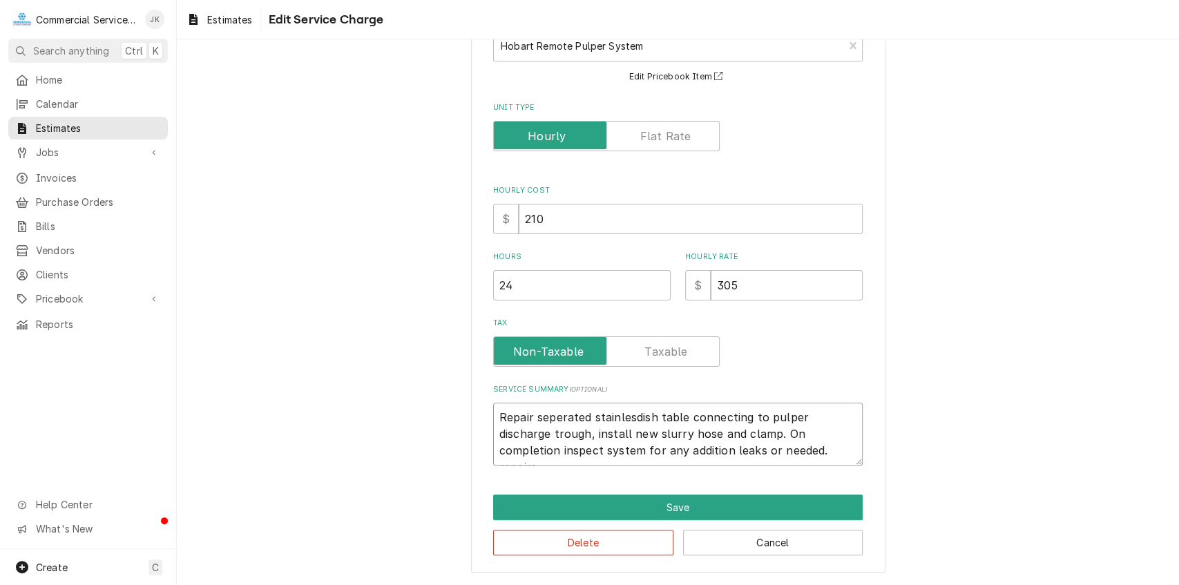
type textarea "Repair seperated stainlessdish table connecting to pulper discharge trough, ins…"
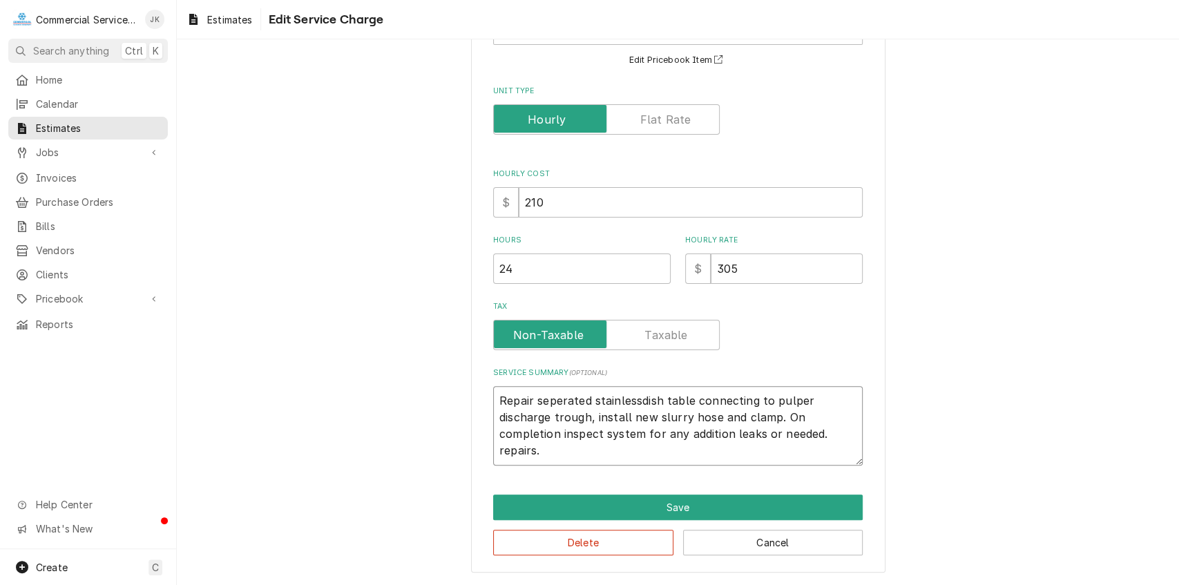
type textarea "x"
type textarea "Repair seperated stainless dish table connecting to pulper discharge trough, in…"
type textarea "x"
type textarea "Repair seperated stainless sdish table connecting to pulper discharge trough, i…"
type textarea "x"
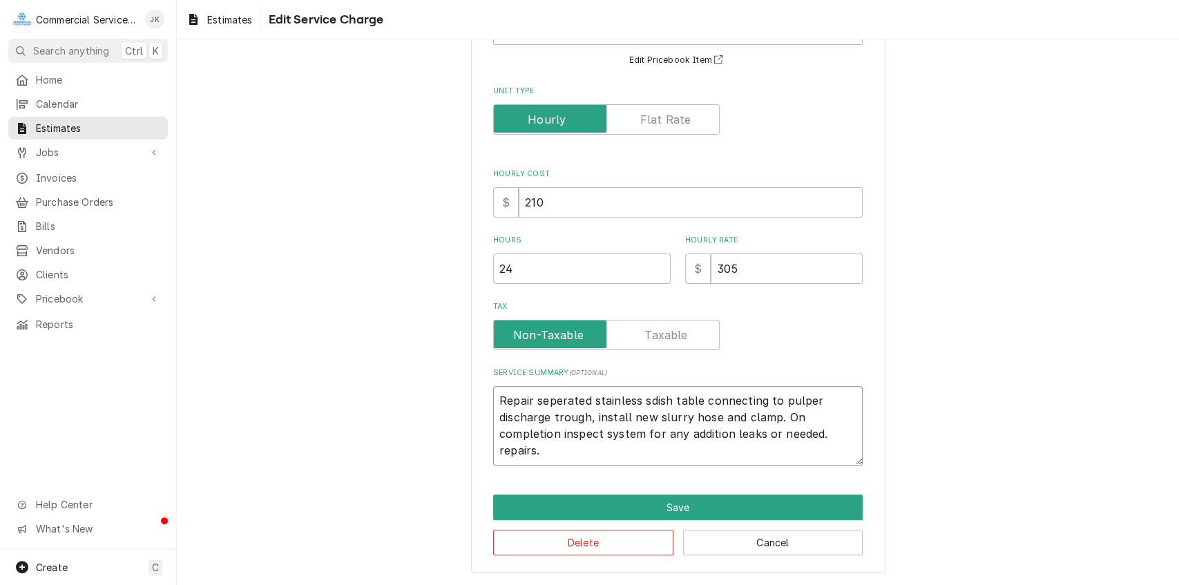
type textarea "Repair seperated stainless stdish table connecting to pulper discharge trough, …"
type textarea "x"
type textarea "Repair seperated stainless stedish table connecting to pulper discharge trough,…"
type textarea "x"
type textarea "Repair seperated stainless steedish table connecting to pulper discharge trough…"
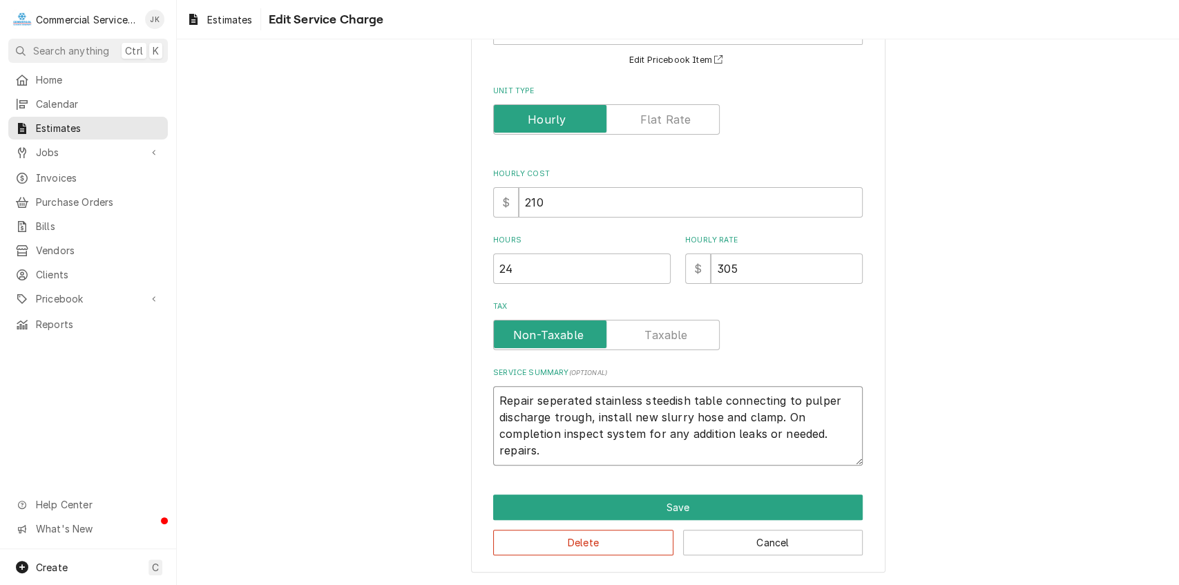
type textarea "x"
type textarea "Repair seperated stainless steeldish table connecting to pulper discharge troug…"
type textarea "x"
type textarea "Repair seperated stainless steel dish table connecting to pulper discharge trou…"
click at [793, 401] on textarea "Repair seperated stainless steel dish table connecting to pulper discharge trou…" at bounding box center [678, 425] width 370 height 79
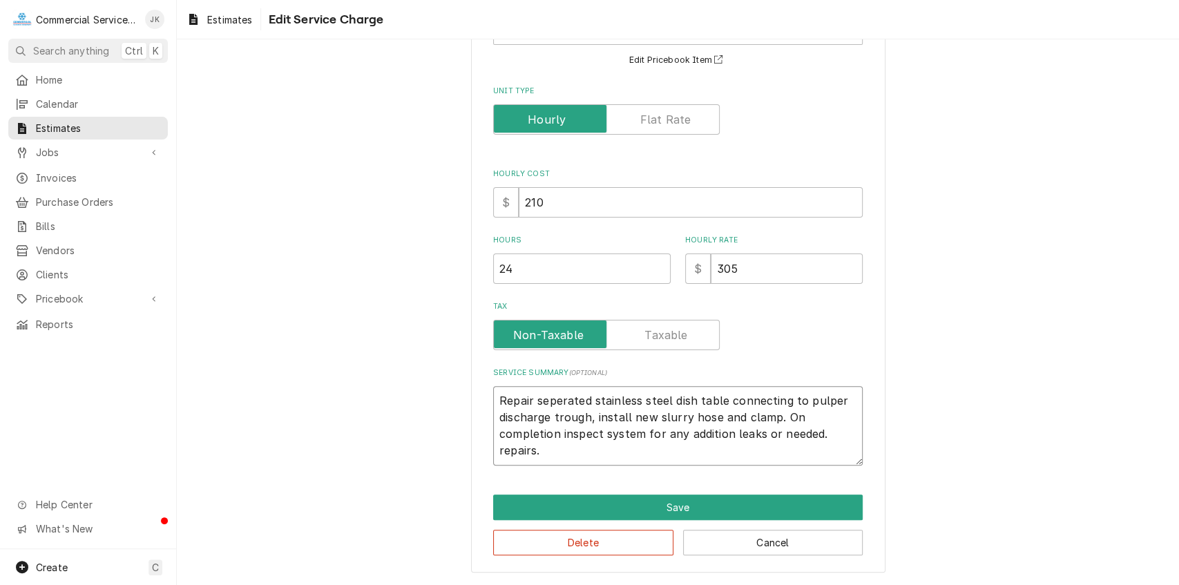
click at [798, 401] on textarea "Repair seperated stainless steel dish table connecting to pulper discharge trou…" at bounding box center [678, 425] width 370 height 79
type textarea "x"
type textarea "Repair seperated stainless steel dish table connecting t pulper discharge troug…"
type textarea "x"
type textarea "Repair seperated stainless steel dish table connecting pulper discharge trough,…"
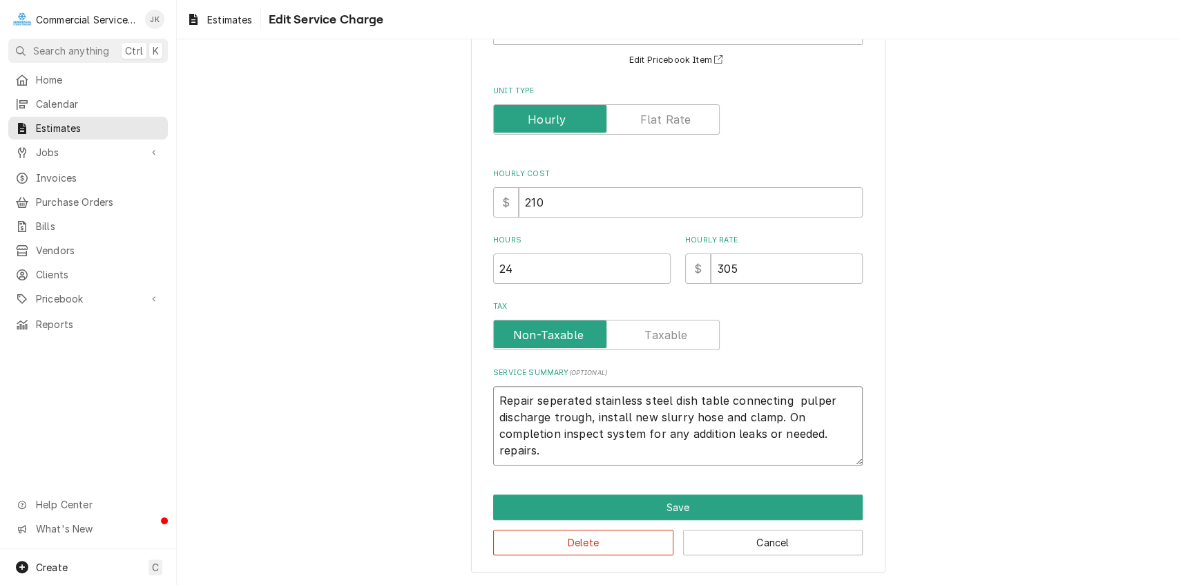
type textarea "x"
type textarea "Repair seperated stainless steel dish table connecting pulper discharge trough,…"
click at [824, 399] on textarea "Repair seperated stainless steel dish table connecting pulper discharge trough,…" at bounding box center [678, 425] width 370 height 79
type textarea "x"
type textarea "Repair seperated stainless steel dish table connecting pulper tdischarge trough…"
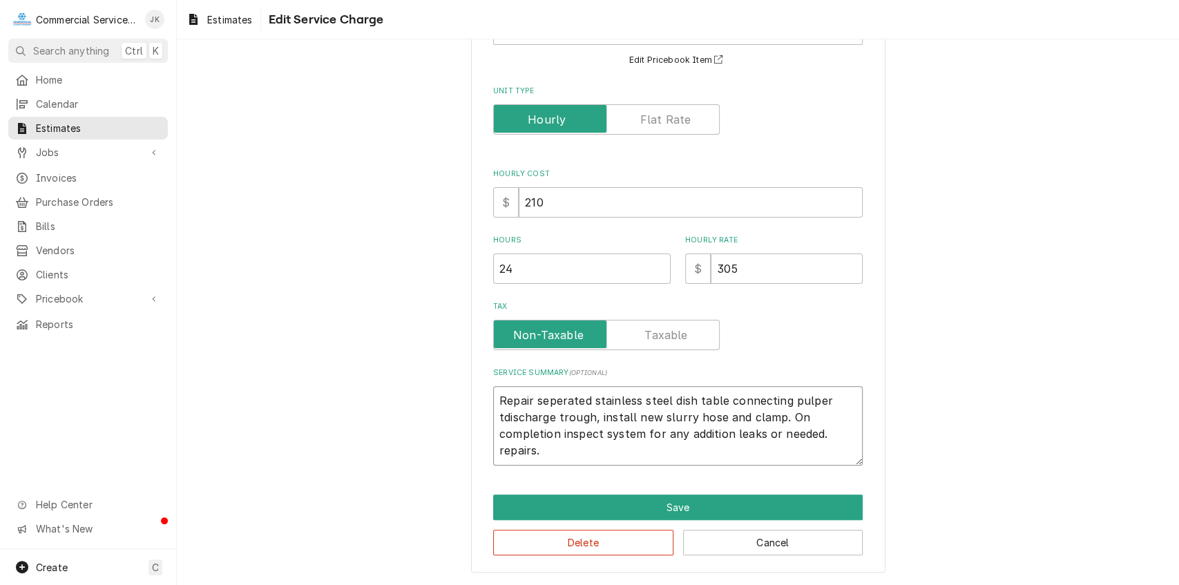
type textarea "x"
type textarea "Repair seperated stainless steel dish table connecting pulper tadischarge troug…"
type textarea "x"
type textarea "Repair seperated stainless steel dish table connecting pulper tandischarge trou…"
type textarea "x"
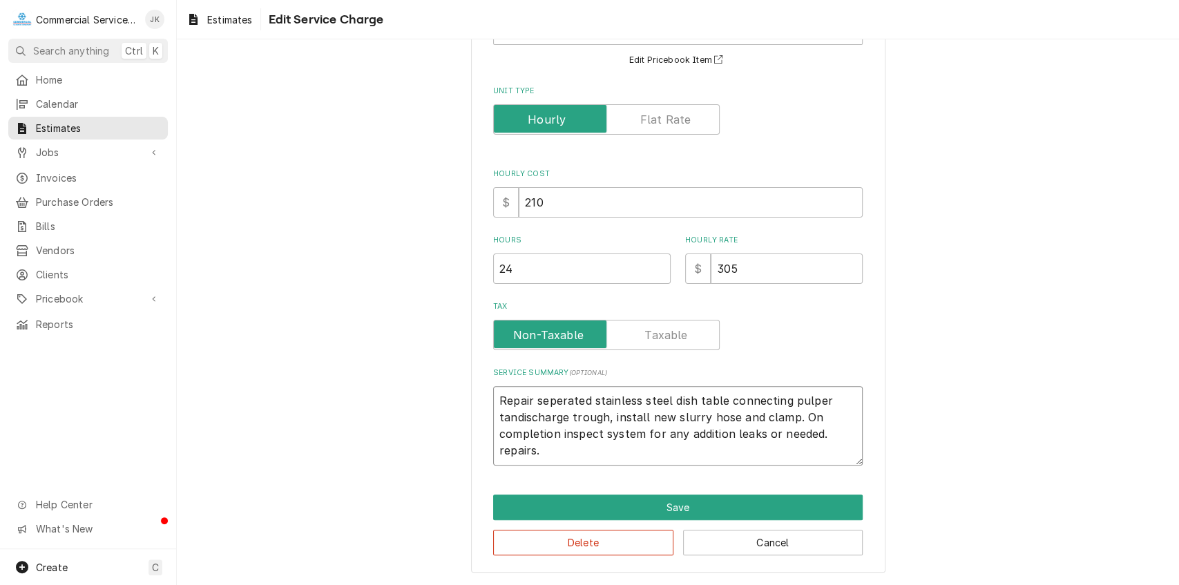
type textarea "Repair seperated stainless steel dish table connecting pulper tankdischarge tro…"
type textarea "x"
type textarea "Repair seperated stainless steel dish table connecting pulper tank discharge tr…"
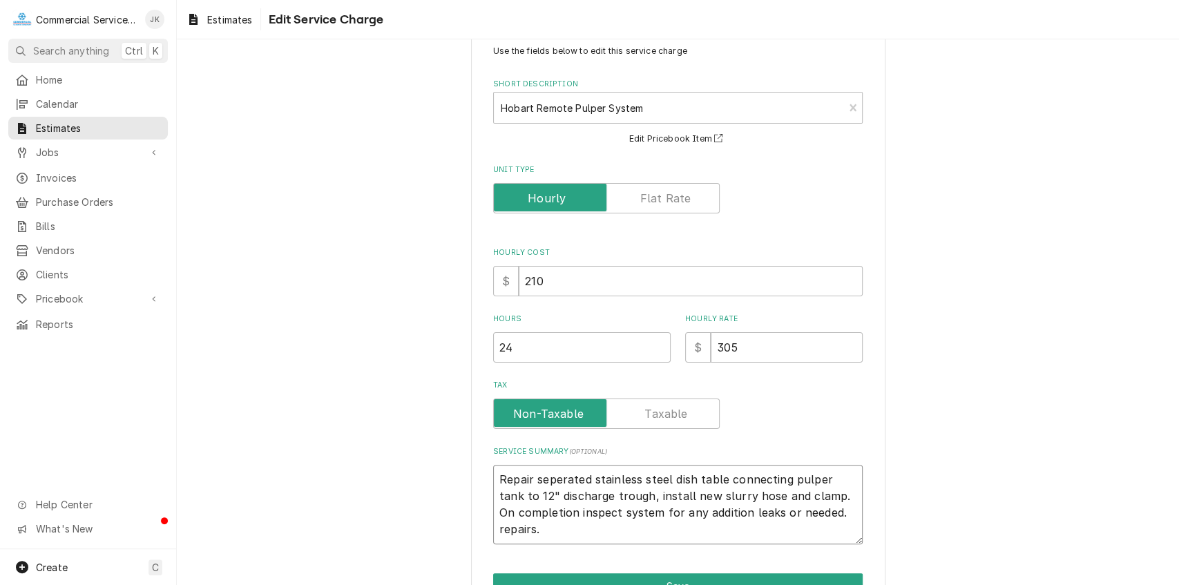
scroll to position [0, 0]
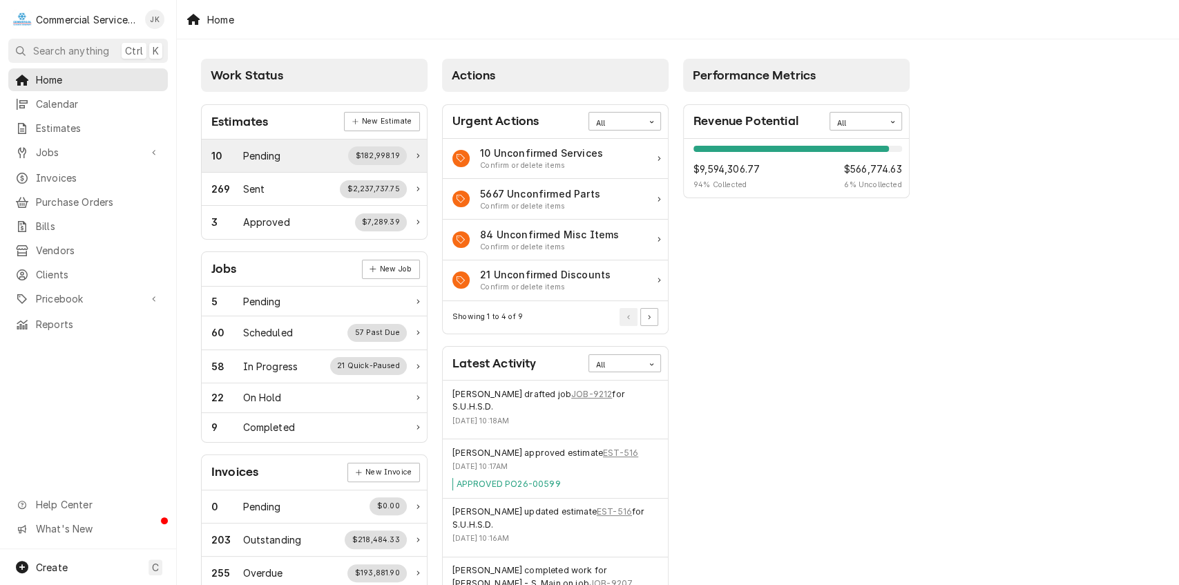
click at [301, 164] on div "10 Pending $182,998.19" at bounding box center [308, 155] width 195 height 18
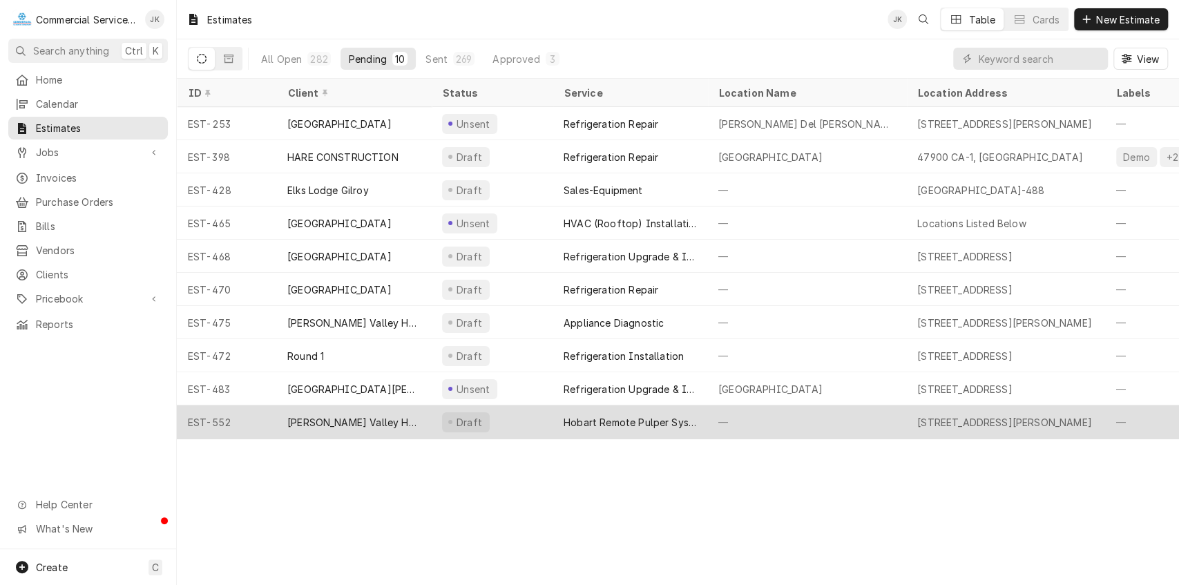
click at [584, 415] on div "Hobart Remote Pulper System" at bounding box center [630, 422] width 133 height 15
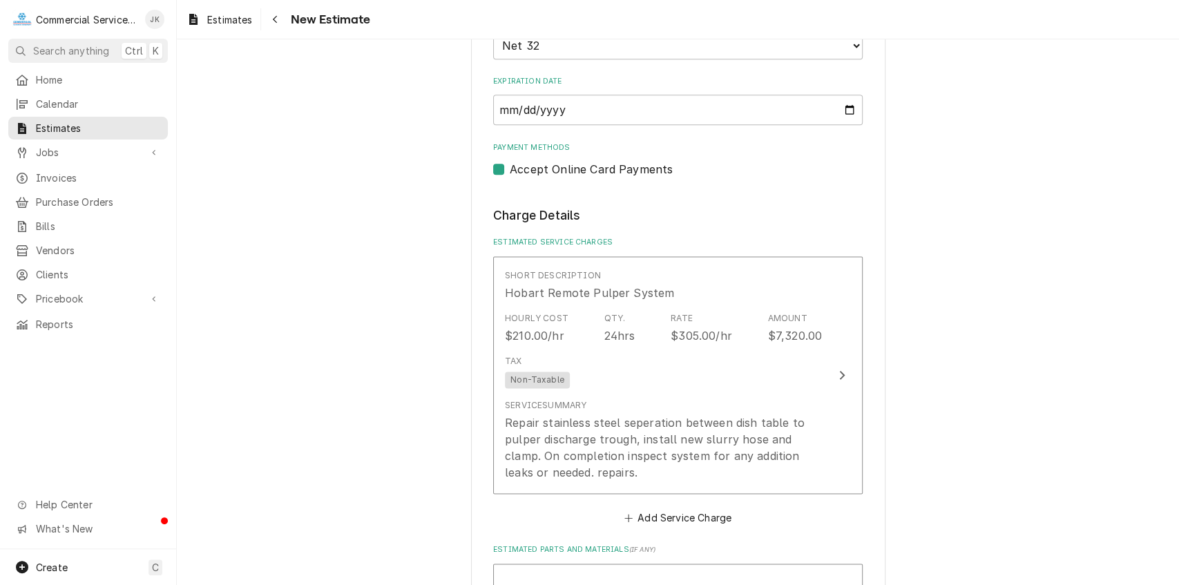
scroll to position [1290, 0]
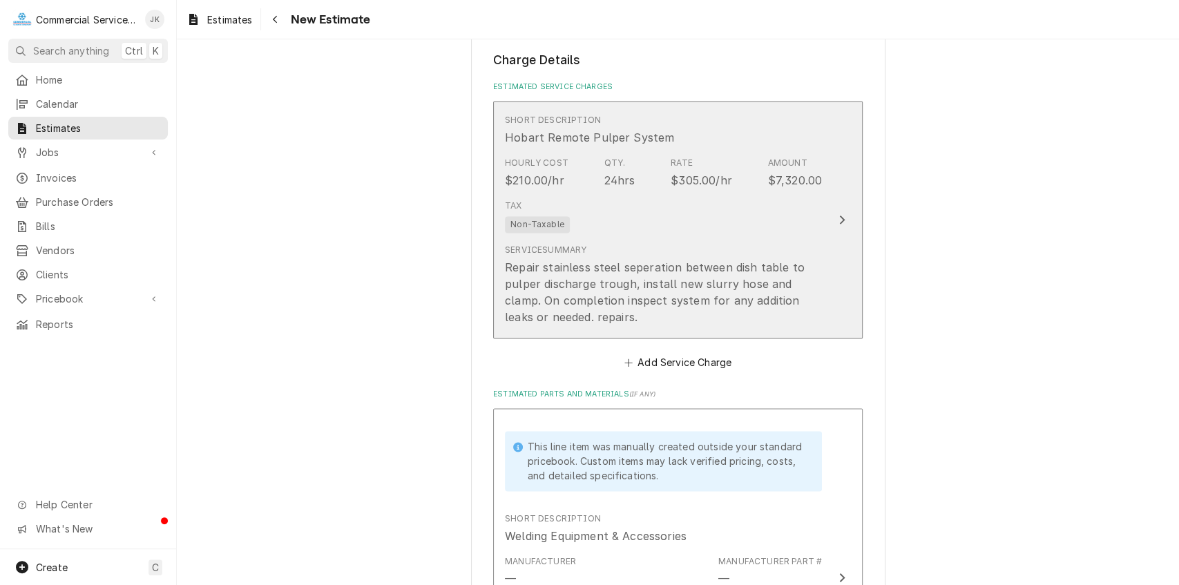
click at [723, 265] on div "Repair stainless steel seperation between dish table to pulper discharge trough…" at bounding box center [663, 292] width 317 height 66
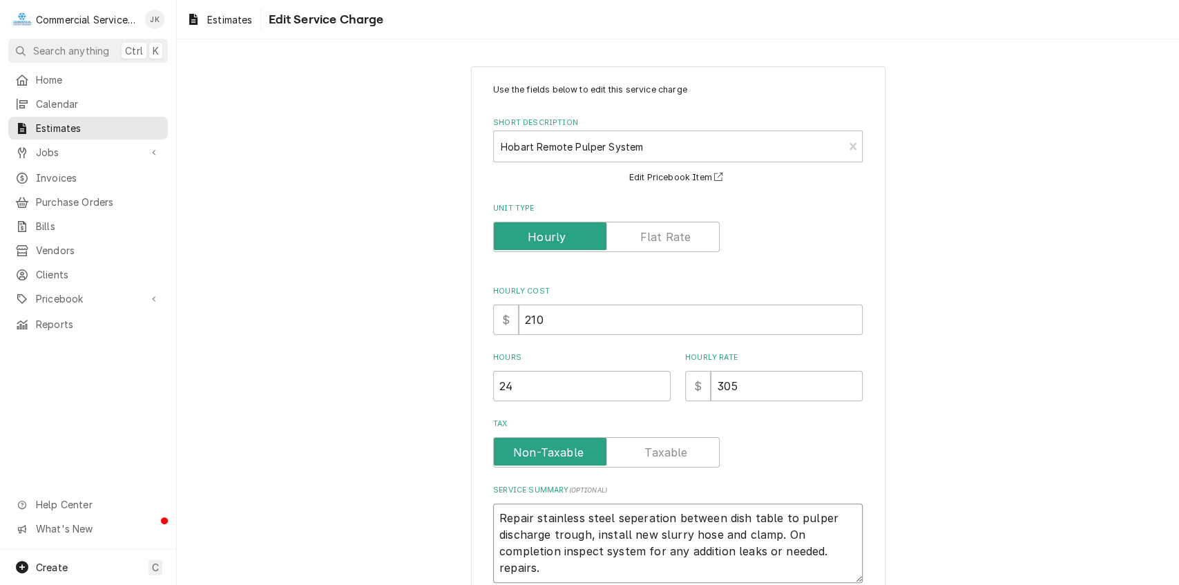
click at [717, 518] on textarea "Repair stainless steel seperation between dish table to pulper discharge trough…" at bounding box center [678, 543] width 370 height 79
type textarea "x"
type textarea "Repair stainless steel seperation betwee dish table to pulper discharge trough,…"
type textarea "x"
type textarea "Repair stainless steel seperation betwe dish table to pulper discharge trough, …"
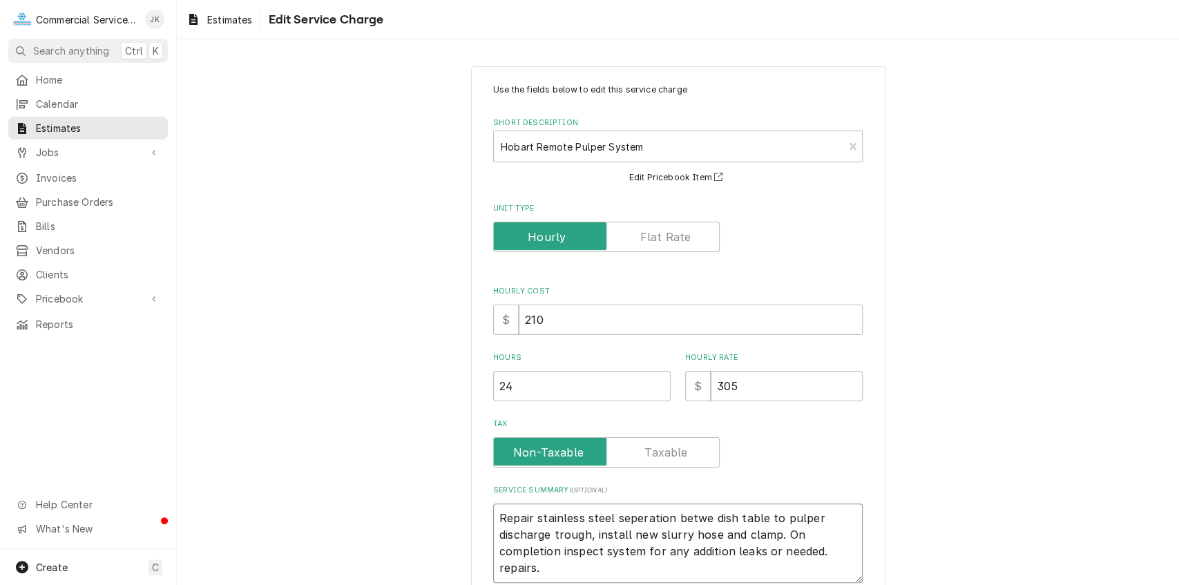
type textarea "x"
type textarea "Repair stainless steel seperation betw dish table to pulper discharge trough, i…"
type textarea "x"
type textarea "Repair stainless steel seperation bet dish table to pulper discharge trough, in…"
type textarea "x"
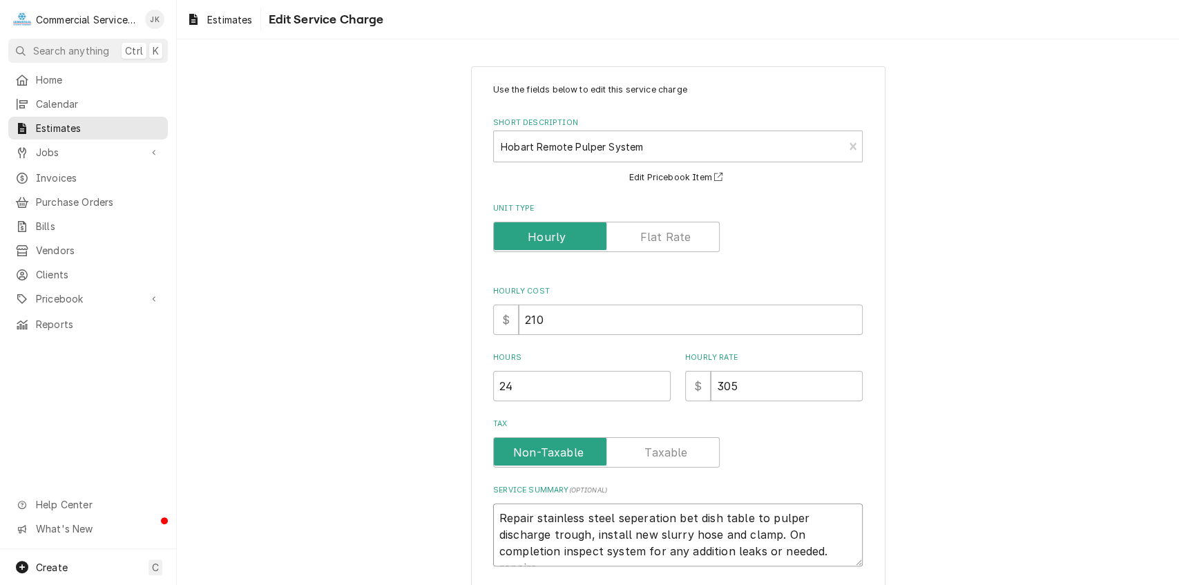
type textarea "Repair stainless steel seperation be dish table to pulper discharge trough, ins…"
type textarea "x"
type textarea "Repair stainless steel seperation b dish table to pulper discharge trough, inst…"
type textarea "x"
type textarea "Repair stainless steel seperation dish table to pulper discharge trough, instal…"
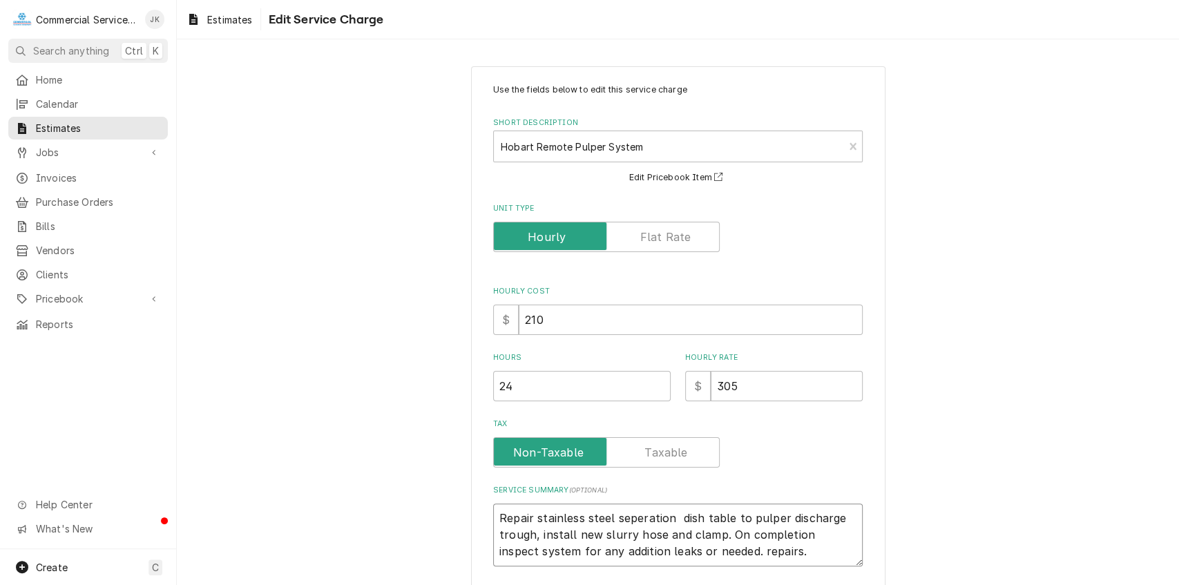
type textarea "x"
type textarea "Repair stainless steel seperation dish table to pulper discharge trough, instal…"
type textarea "x"
type textarea "Repair stainless steel seperatio dish table to pulper discharge trough, install…"
type textarea "x"
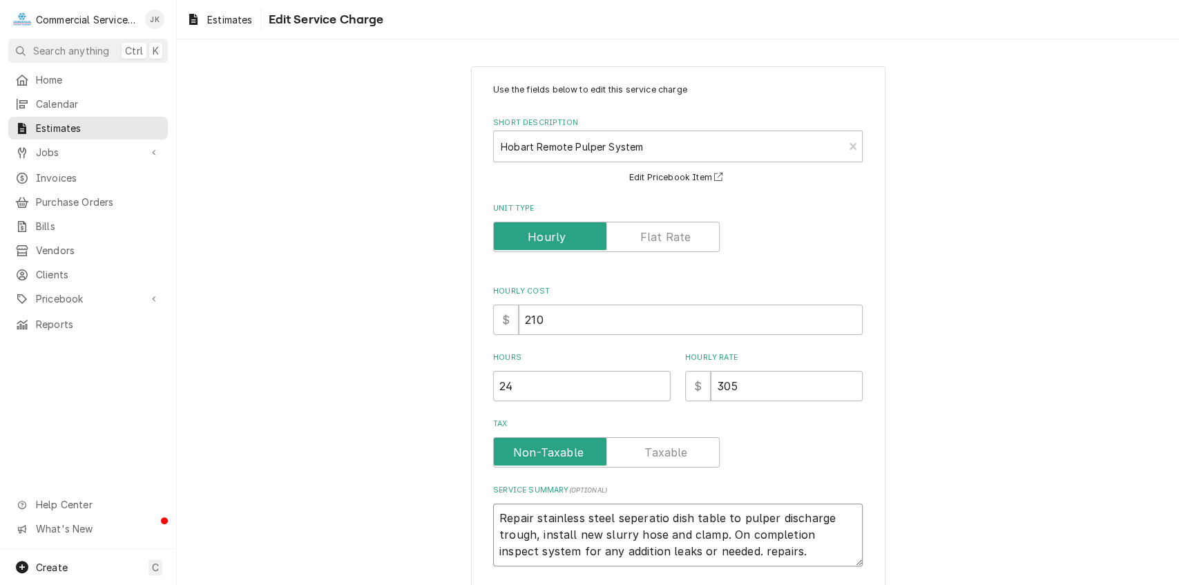
type textarea "Repair stainless steel seperati dish table to pulper discharge trough, install …"
type textarea "x"
type textarea "Repair stainless steel seperat dish table to pulper discharge trough, install n…"
type textarea "x"
type textarea "Repair stainless steel sepera dish table to pulper discharge trough, install ne…"
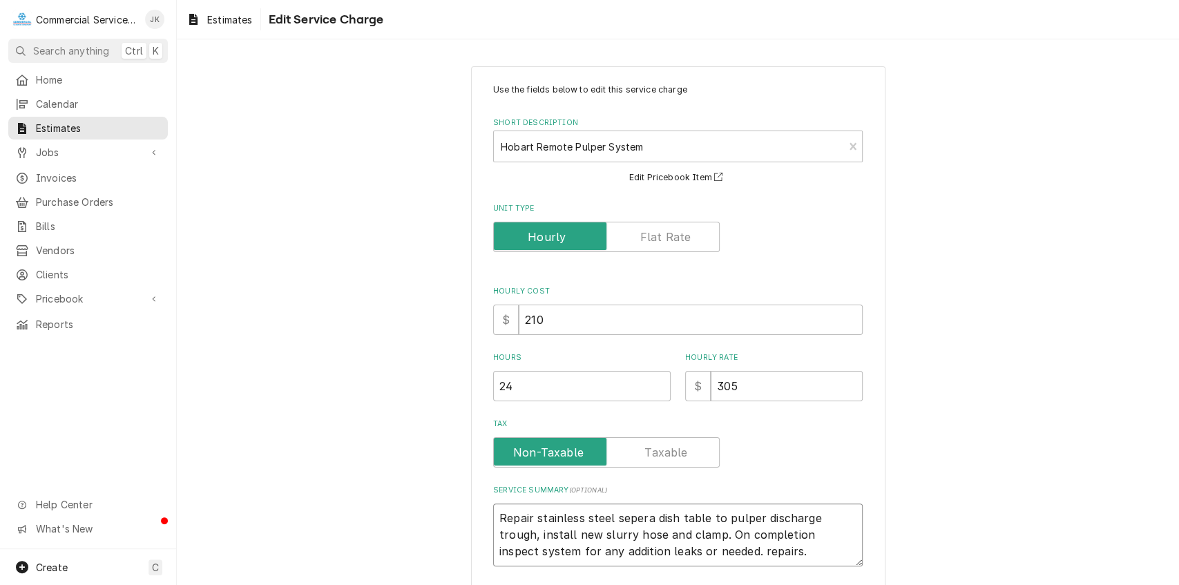
type textarea "x"
type textarea "Repair stainless steel [PERSON_NAME] dish table to pulper discharge trough, ins…"
type textarea "x"
type textarea "Repair stainless steel [PERSON_NAME] dish table to pulper discharge trough, ins…"
type textarea "x"
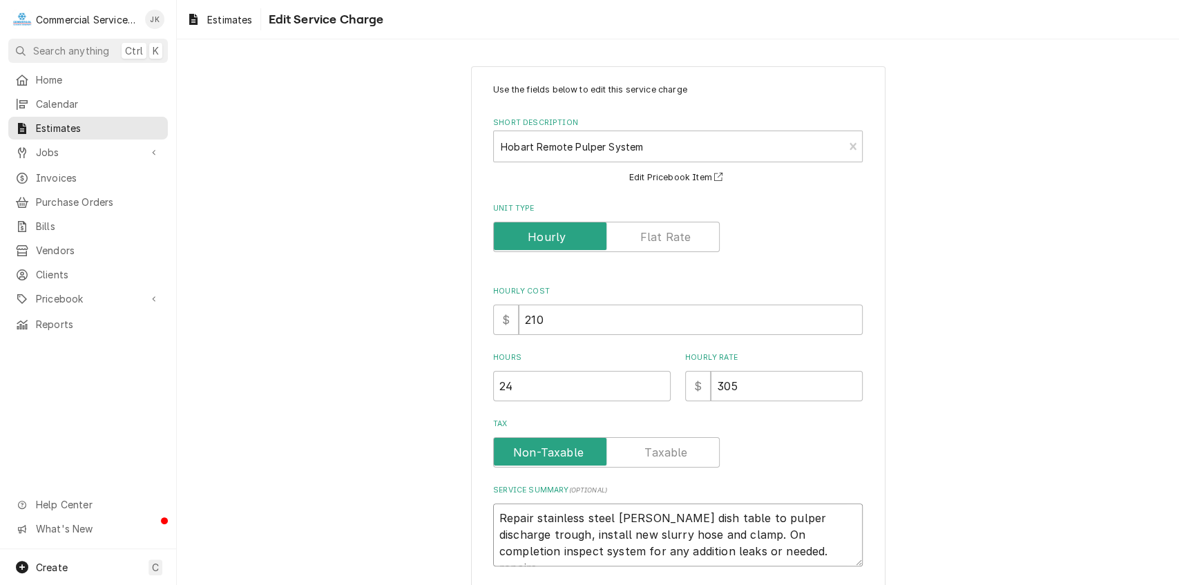
type textarea "Repair stainless steel sep dish table to pulper discharge trough, install new s…"
type textarea "x"
type textarea "Repair stainless steel se dish table to pulper discharge trough, install new sl…"
type textarea "x"
type textarea "Repair stainless steel s dish table to pulper discharge trough, install new slu…"
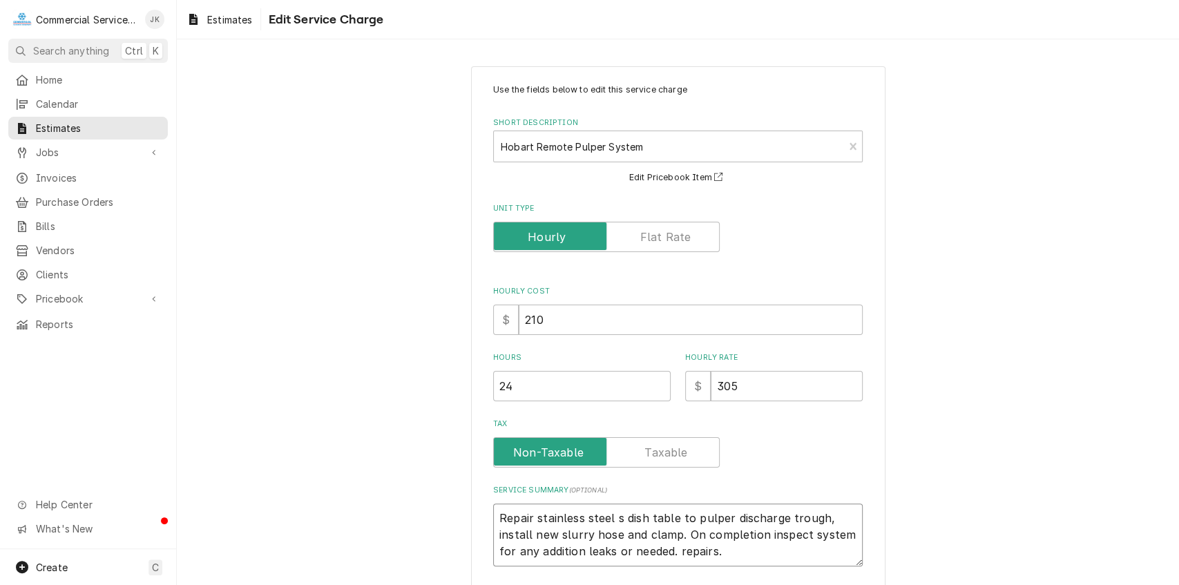
type textarea "x"
type textarea "Repair stainless steel dish table to pulper discharge trough, install new slurr…"
type textarea "x"
type textarea "Repair stainless steel dish table to pulper discharge trough, install new slurr…"
click at [666, 517] on textarea "Repair stainless steel dish table to pulper discharge trough, install new slurr…" at bounding box center [678, 535] width 370 height 63
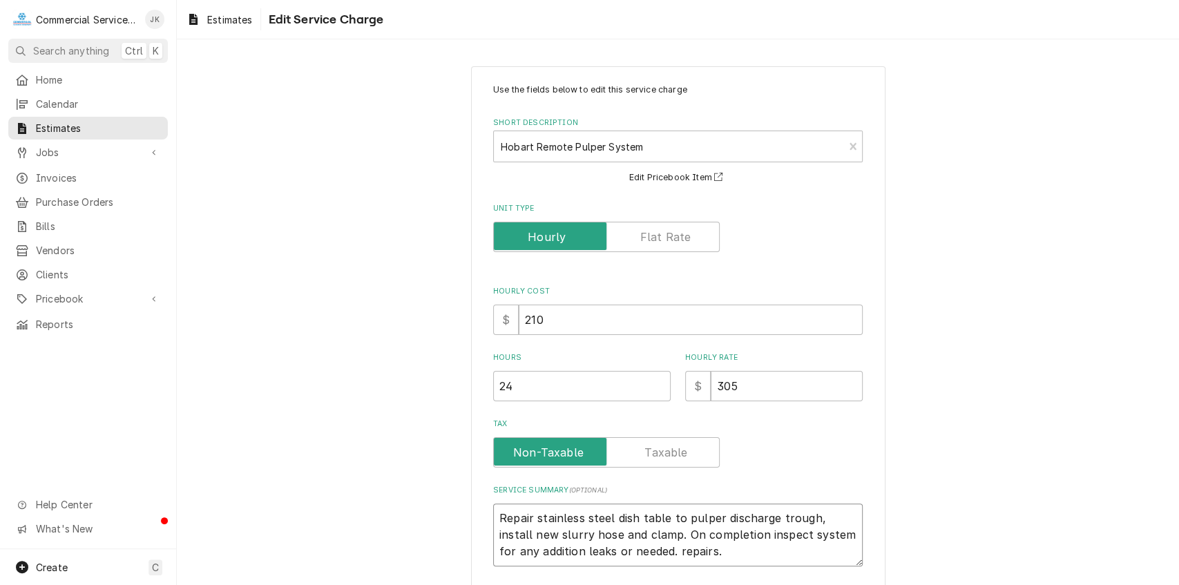
type textarea "x"
type textarea "Repair stainless steel dish table ato pulper discharge trough, install new slur…"
type textarea "x"
type textarea "Repair stainless steel dish table atto pulper discharge trough, install new slu…"
type textarea "x"
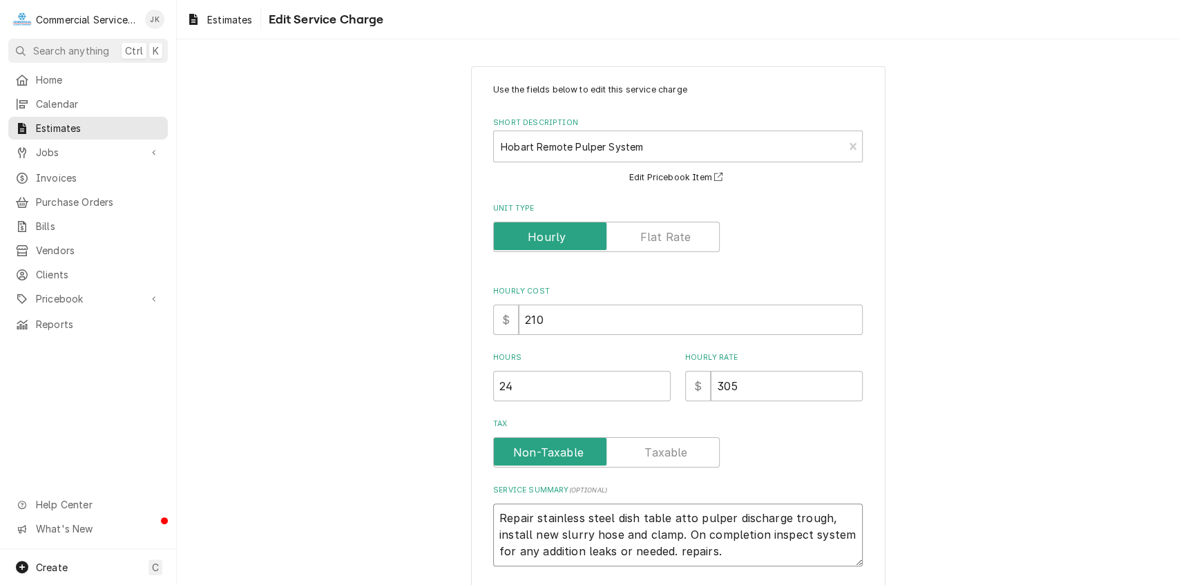
type textarea "Repair stainless steel dish table at to pulper discharge trough, install new sl…"
type textarea "x"
type textarea "Repair stainless steel dish table at sto pulper discharge trough, install new s…"
type textarea "x"
type textarea "Repair stainless steel dish table at seto pulper discharge trough, install new …"
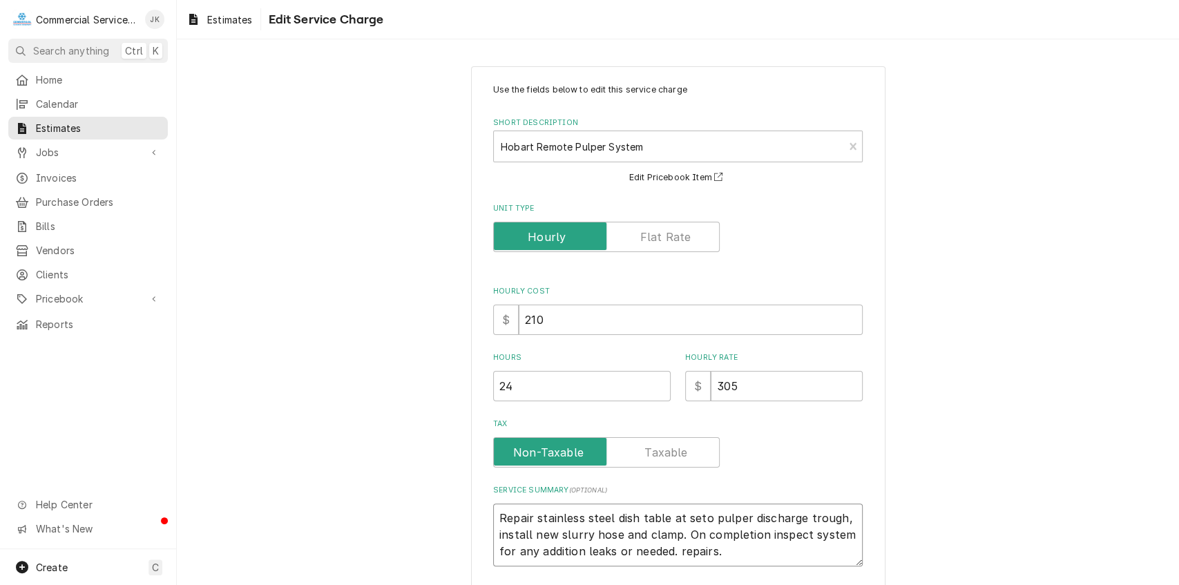
type textarea "x"
type textarea "Repair stainless steel dish table at septo pulper discharge trough, install new…"
type textarea "x"
type textarea "Repair stainless steel dish table at sepeto pulper discharge trough, install ne…"
type textarea "x"
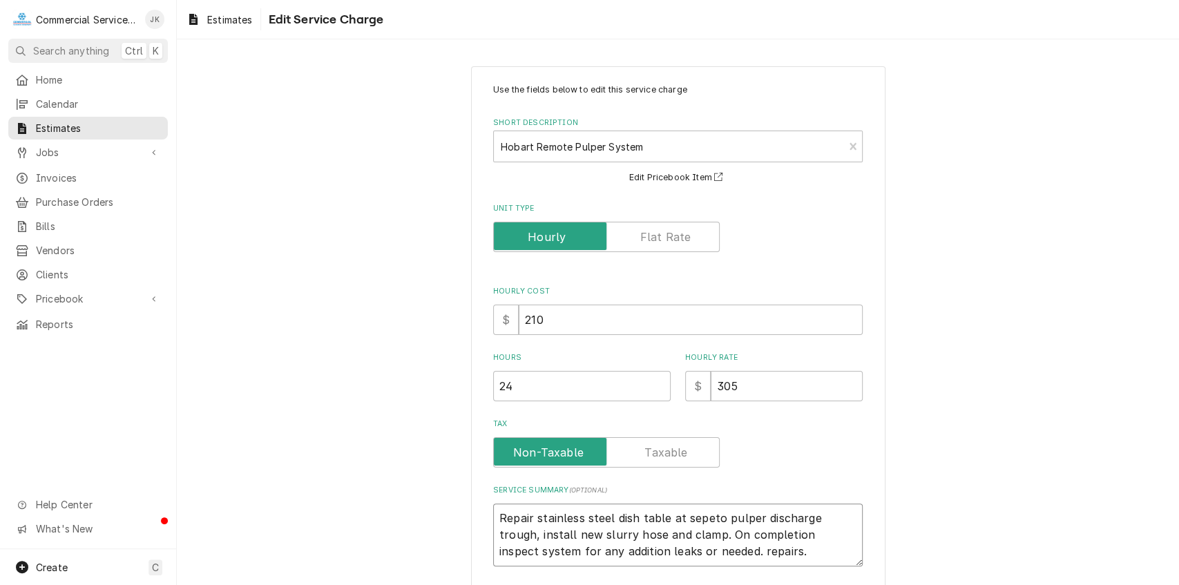
type textarea "Repair stainless steel dish table at seperto pulper discharge trough, install n…"
type textarea "x"
type textarea "Repair stainless steel dish table at seperato pulper discharge trough, install …"
type textarea "x"
type textarea "Repair stainless steel dish table at seperatto pulper discharge trough, install…"
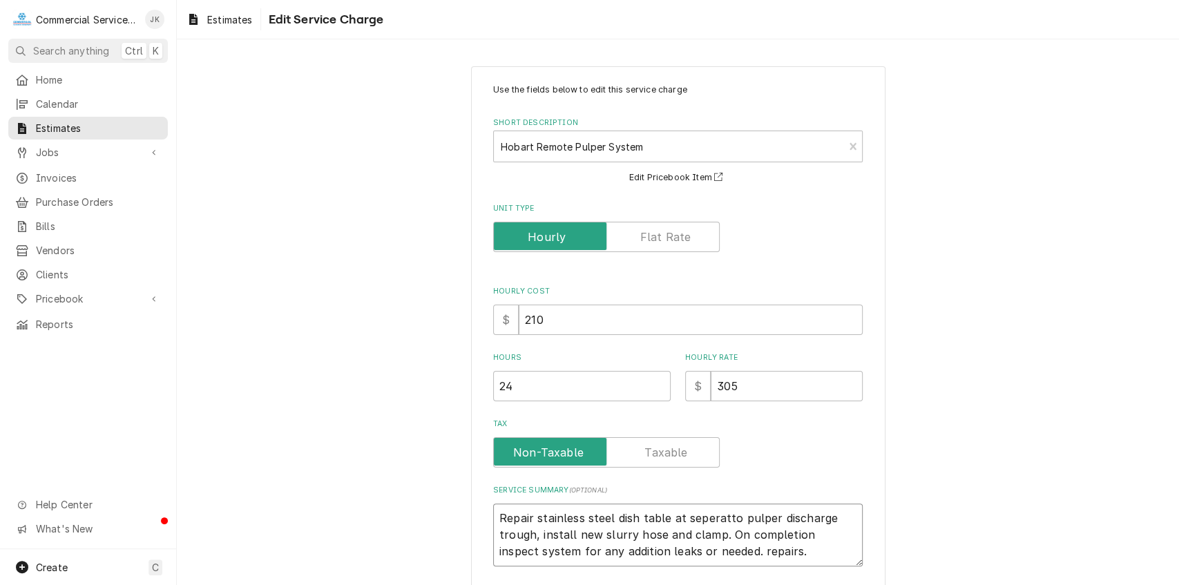
type textarea "x"
type textarea "Repair stainless steel dish table at seperatito pulper discharge trough, instal…"
type textarea "x"
type textarea "Repair stainless steel dish table at seperatioto pulper discharge trough, insta…"
type textarea "x"
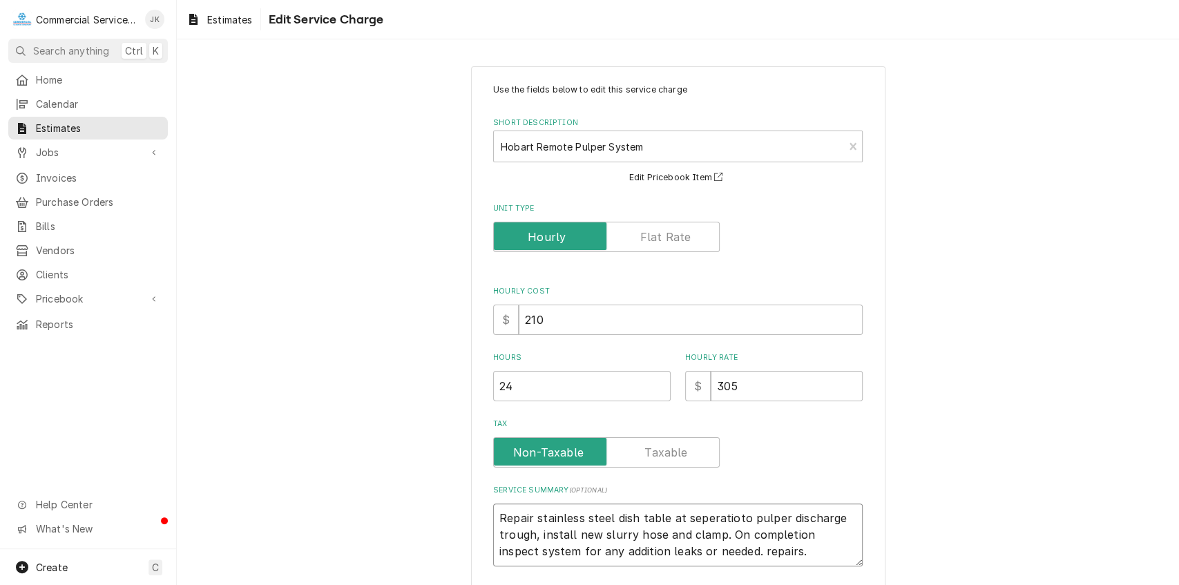
type textarea "Repair stainless steel dish table at seperationto pulper discharge trough, inst…"
type textarea "x"
type textarea "Repair stainless steel dish table at seperation to pulper discharge trough, ins…"
click at [749, 522] on textarea "Repair stainless steel dish table at seperation to pulper discharge trough, ins…" at bounding box center [678, 535] width 370 height 63
type textarea "x"
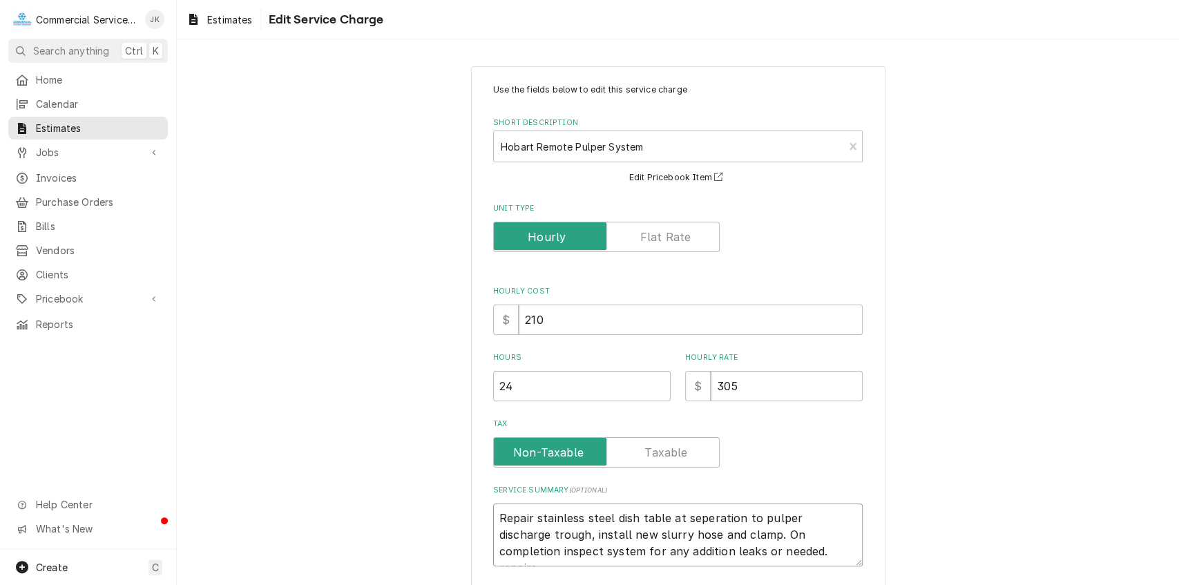
type textarea "Repair stainless steel dish table at seperation t pulper discharge trough, inst…"
type textarea "x"
type textarea "Repair stainless steel dish table at seperation pulper discharge trough, instal…"
type textarea "x"
type textarea "Repair stainless steel dish table at seperation pulper discharge trough, instal…"
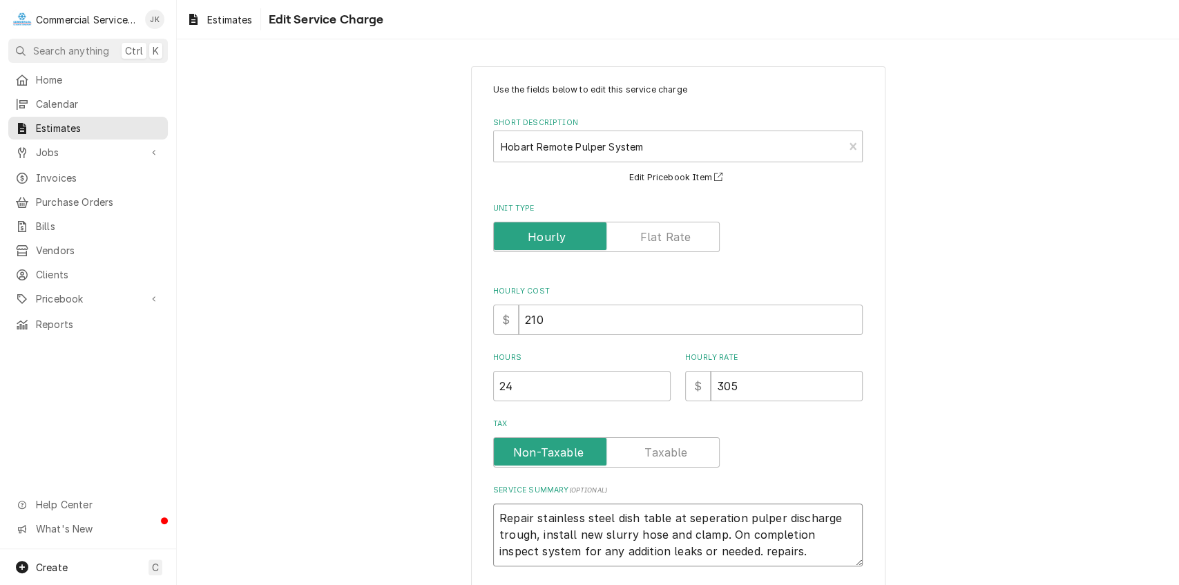
click at [678, 518] on textarea "Repair stainless steel dish table at seperation pulper discharge trough, instal…" at bounding box center [678, 535] width 370 height 63
type textarea "x"
type textarea "Repair stainless steel dish table a seperation pulper discharge trough, install…"
type textarea "x"
type textarea "Repair stainless steel dish table seperation pulper discharge trough, install n…"
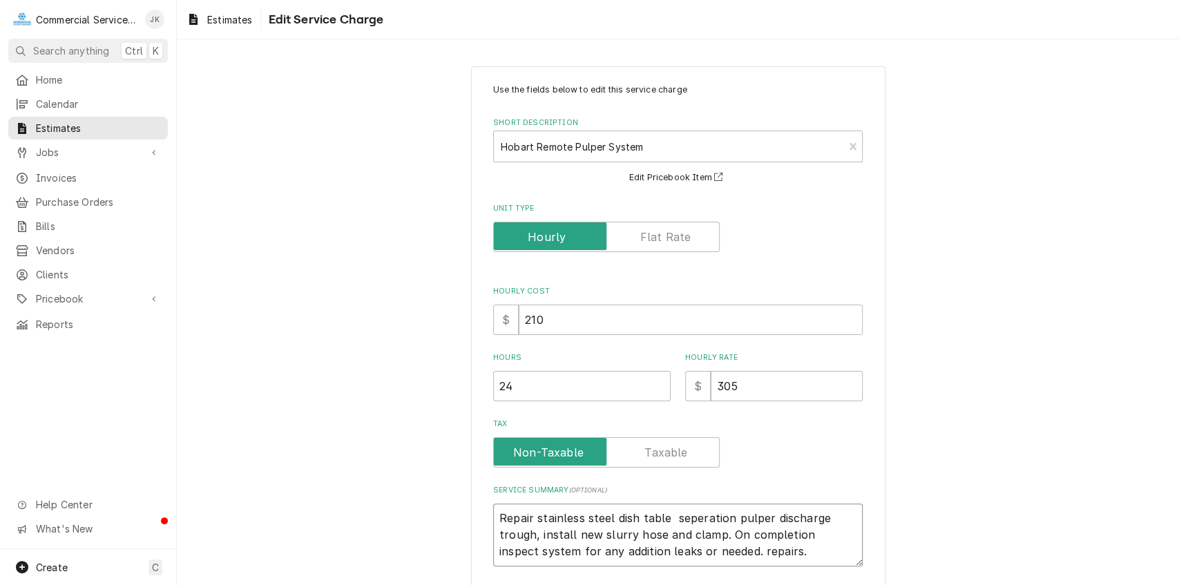
type textarea "x"
type textarea "Repair stainless steel dish table seperation pulper discharge trough, install n…"
click at [725, 519] on textarea "Repair stainless steel dish table seperation pulper discharge trough, install n…" at bounding box center [678, 535] width 370 height 63
type textarea "x"
type textarea "Repair stainless steel dish table seperation pulper discharge trough, install n…"
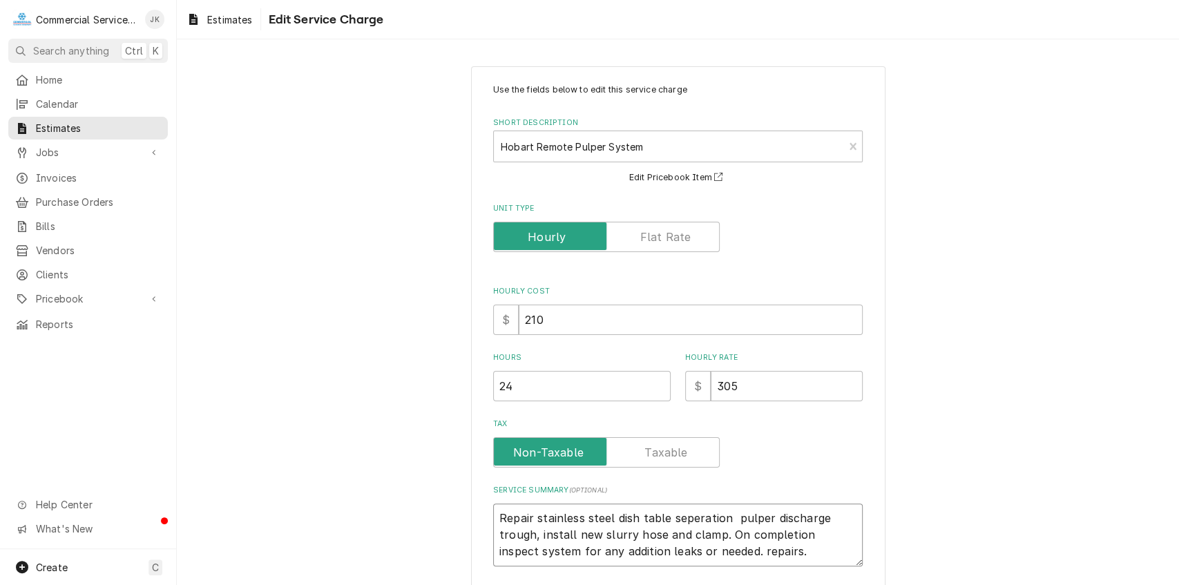
type textarea "x"
type textarea "Repair stainless steel dish table seperation b pulper discharge trough, install…"
type textarea "x"
type textarea "Repair stainless steel dish table seperation be pulper discharge trough, instal…"
type textarea "x"
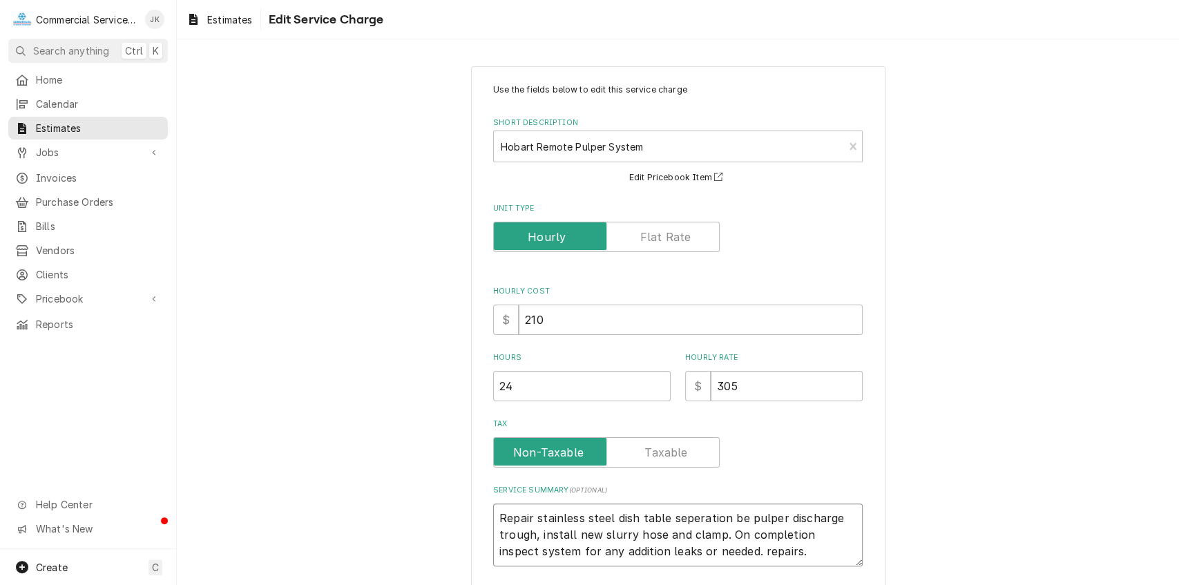
type textarea "Repair stainless steel dish table seperation bew pulper discharge trough, insta…"
type textarea "x"
type textarea "Repair stainless steel dish table seperation bewe pulper discharge trough, inst…"
type textarea "x"
type textarea "Repair stainless steel dish table seperation bewee pulper discharge trough, ins…"
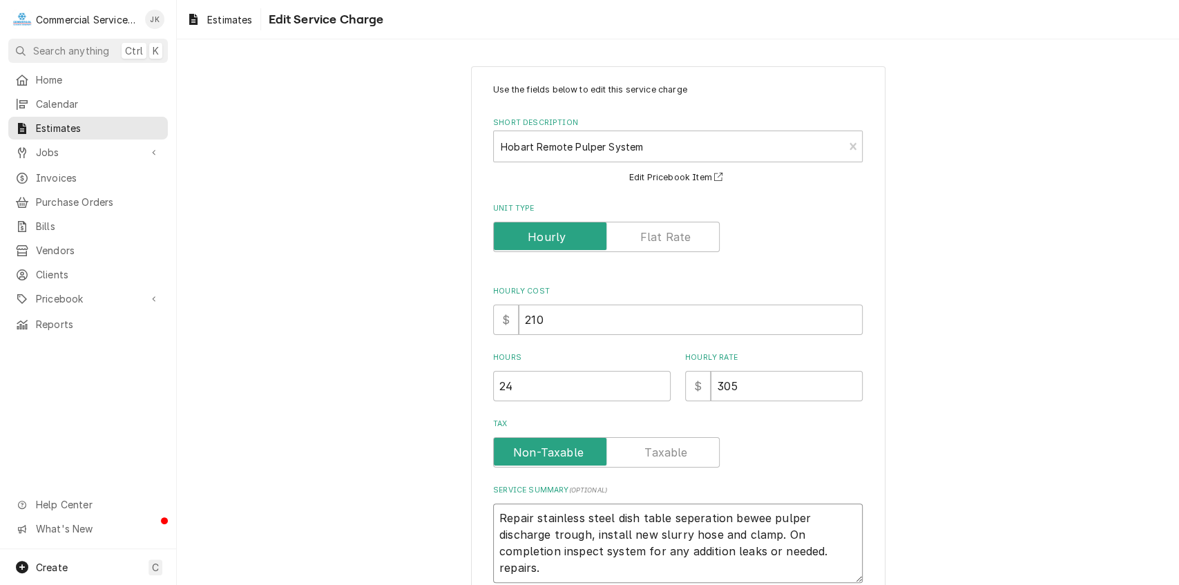
type textarea "x"
type textarea "Repair stainless steel dish table seperation beween pulper discharge trough, in…"
click at [811, 517] on textarea "Repair stainless steel dish table seperation beween pulper discharge trough, in…" at bounding box center [678, 543] width 370 height 79
type textarea "x"
type textarea "Repair stainless steel dish table seperation beween pulper tdischarge trough, i…"
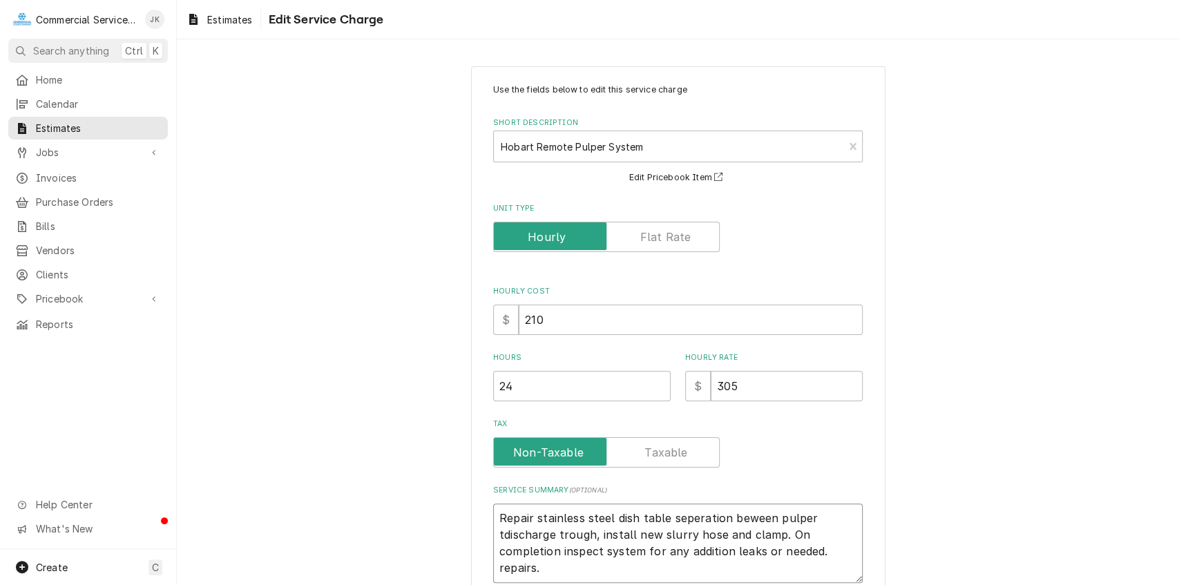
type textarea "x"
type textarea "Repair stainless steel dish table seperation beween pulper tadischarge trough, …"
type textarea "x"
type textarea "Repair stainless steel dish table seperation beween pulper tandischarge trough,…"
type textarea "x"
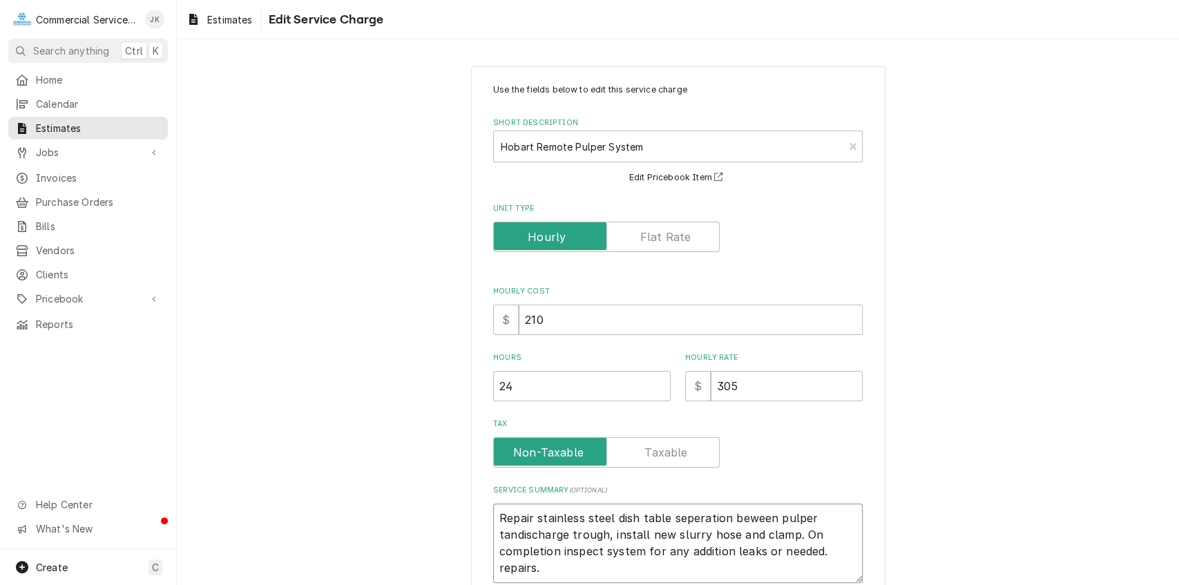
type textarea "Repair stainless steel dish table seperation beween pulper tankdischarge trough…"
type textarea "x"
type textarea "Repair stainless steel dish table seperation beween pulper tank discharge troug…"
type textarea "x"
type textarea "Repair stainless steel dish table seperation beween pulper tank adischarge trou…"
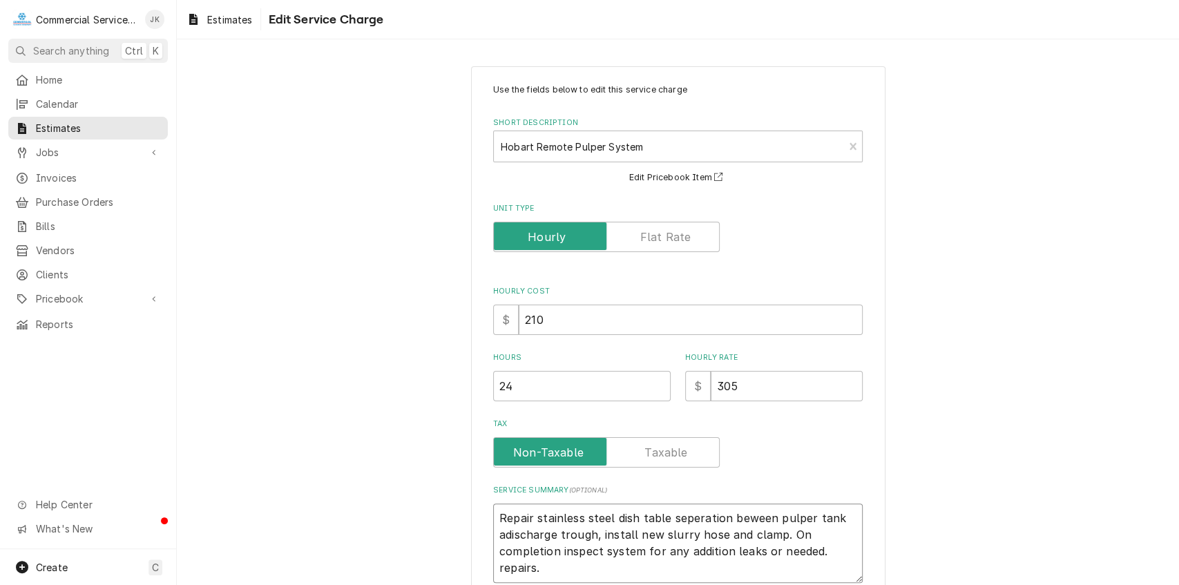
type textarea "x"
type textarea "Repair stainless steel dish table seperation beween pulper tank andischarge tro…"
type textarea "x"
type textarea "Repair stainless steel dish table seperation beween pulper tank anddischarge tr…"
type textarea "x"
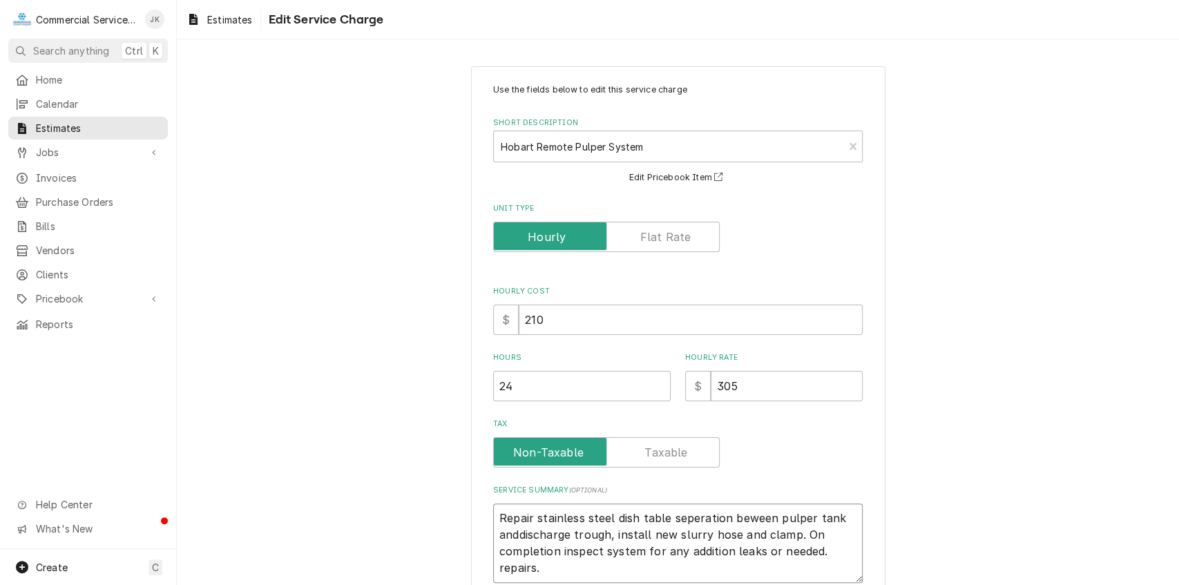
type textarea "Repair stainless steel dish table seperation beween pulper tank and discharge t…"
type textarea "x"
type textarea "Repair stainless steel dish table seperation beween pulper tank and 1discharge …"
type textarea "x"
type textarea "Repair stainless steel dish table seperation beween pulper tank and 12discharge…"
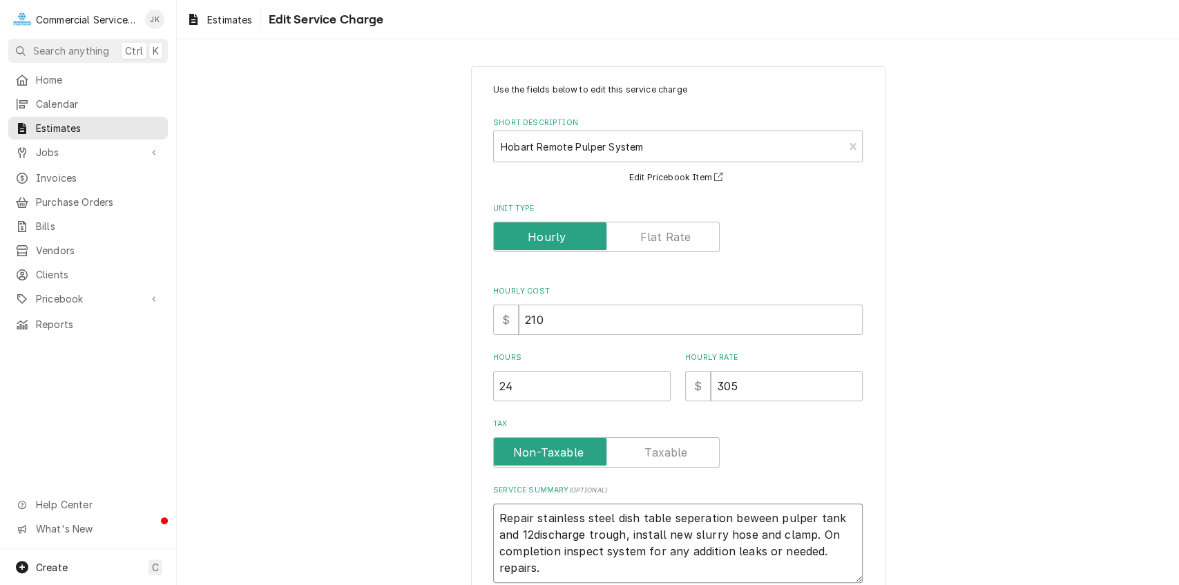
type textarea "x"
type textarea "Repair stainless steel dish table seperation beween pulper tank and 12"discharg…"
type textarea "x"
type textarea "Repair stainless steel dish table seperation beween pulper tank and 12" dischar…"
click at [691, 535] on textarea "Repair stainless steel dish table seperation beween pulper tank and 12" dischar…" at bounding box center [678, 543] width 370 height 79
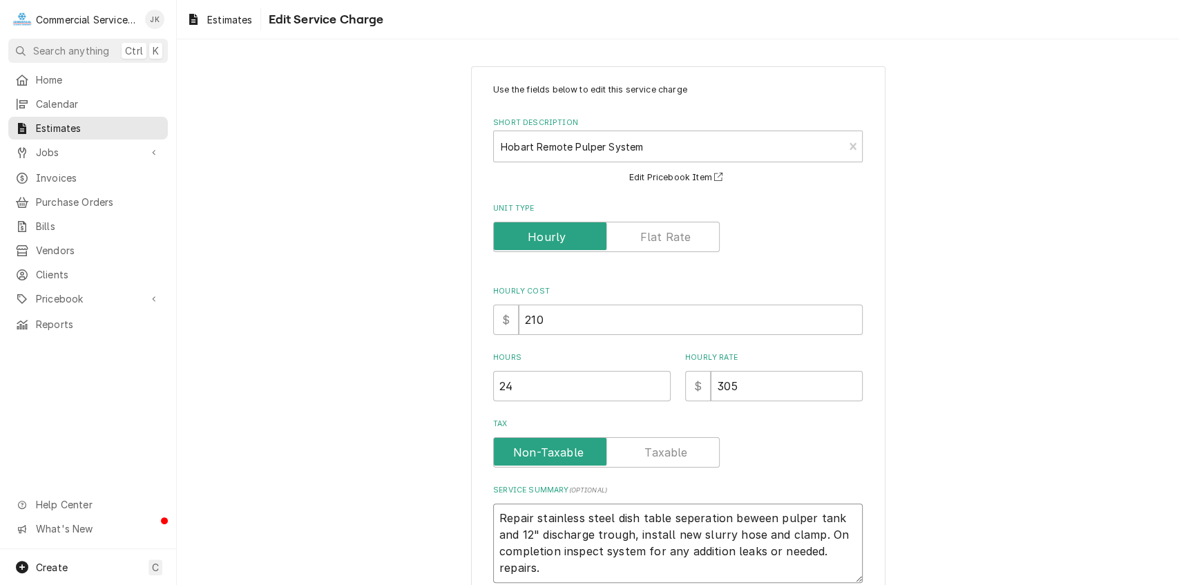
type textarea "x"
type textarea "Repair stainless steel dish table seperation beween pulper tank and 12" dischar…"
type textarea "x"
type textarea "Repair stainless steel dish table seperation beween pulper tank and 12" dischar…"
type textarea "x"
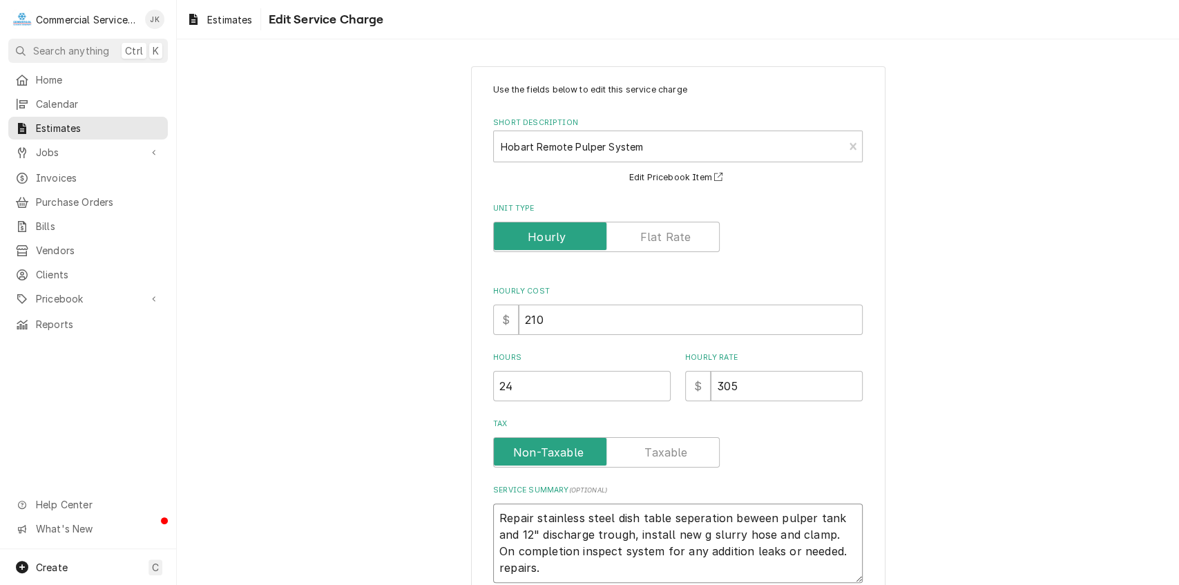
type textarea "Repair stainless steel dish table seperation beween pulper tank and 12" dischar…"
type textarea "x"
type textarea "Repair stainless steel dish table seperation beween pulper tank and 12" dischar…"
type textarea "x"
type textarea "Repair stainless steel dish table seperation beween pulper tank and 12" dischar…"
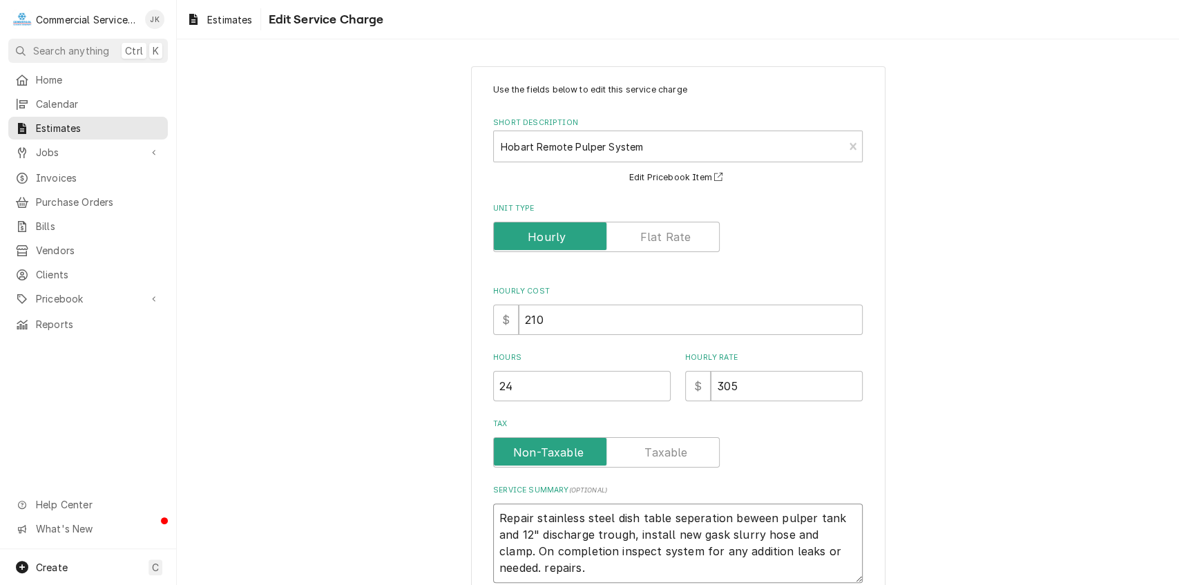
type textarea "x"
type textarea "Repair stainless steel dish table seperation beween pulper tank and 12" dischar…"
type textarea "x"
type textarea "Repair stainless steel dish table seperation beween pulper tank and 12" dischar…"
type textarea "x"
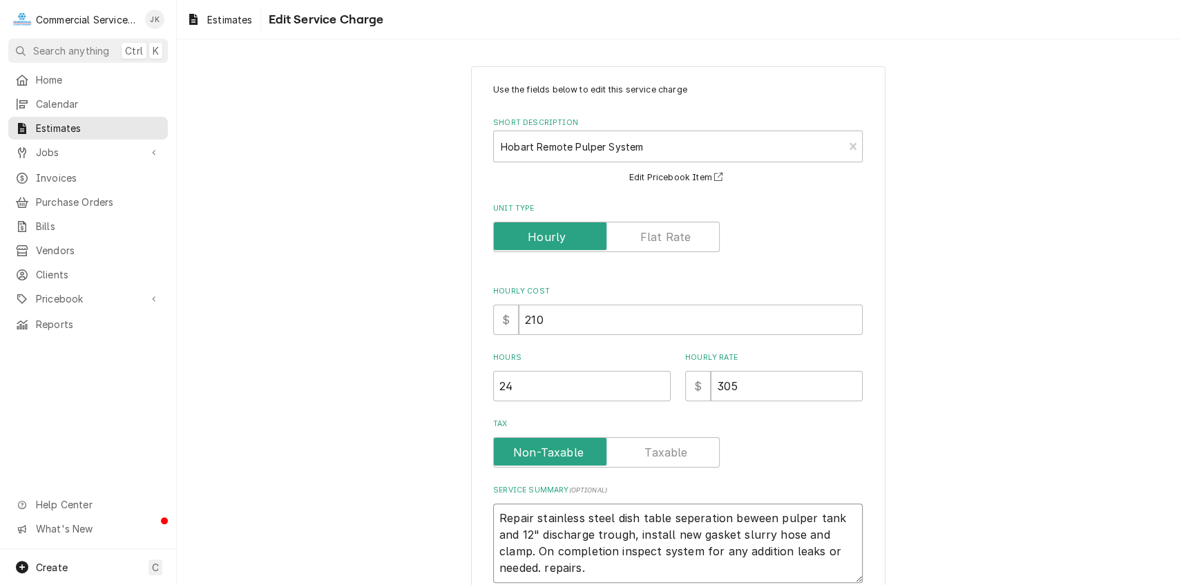
type textarea "Repair stainless steel dish table seperation beween pulper tank and 12" dischar…"
type textarea "x"
type textarea "Repair stainless steel dish table seperation beween pulper tank and 12" dischar…"
type textarea "x"
type textarea "Repair stainless steel dish table seperation beween pulper tank and 12" dischar…"
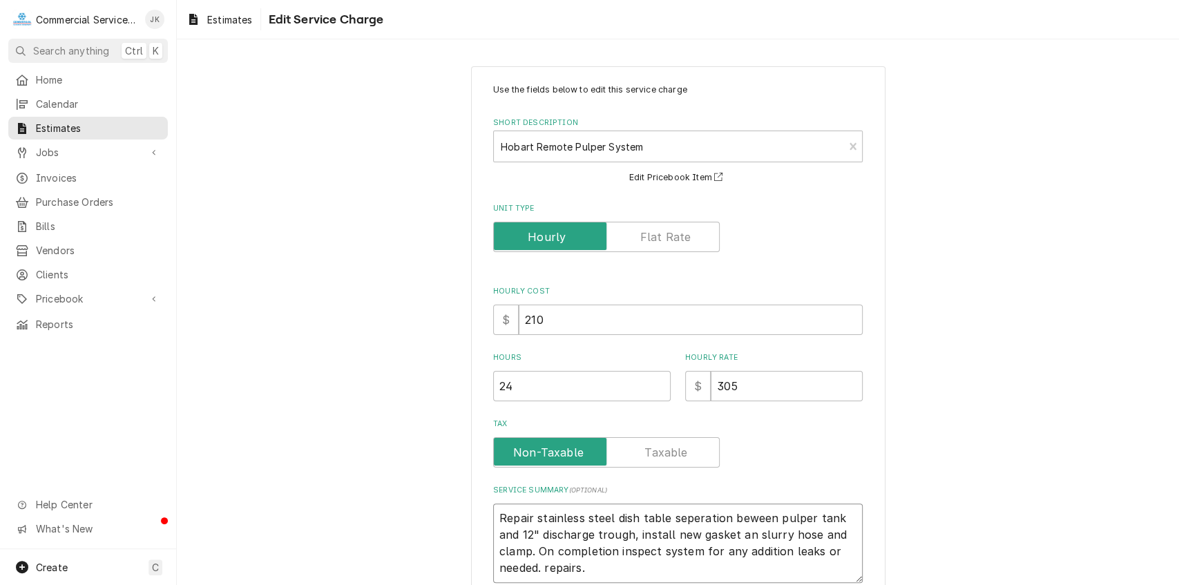
type textarea "x"
type textarea "Repair stainless steel dish table seperation beween pulper tank and 12" dischar…"
type textarea "x"
type textarea "Repair stainless steel dish table seperation beween pulper tank and 12" dischar…"
type textarea "x"
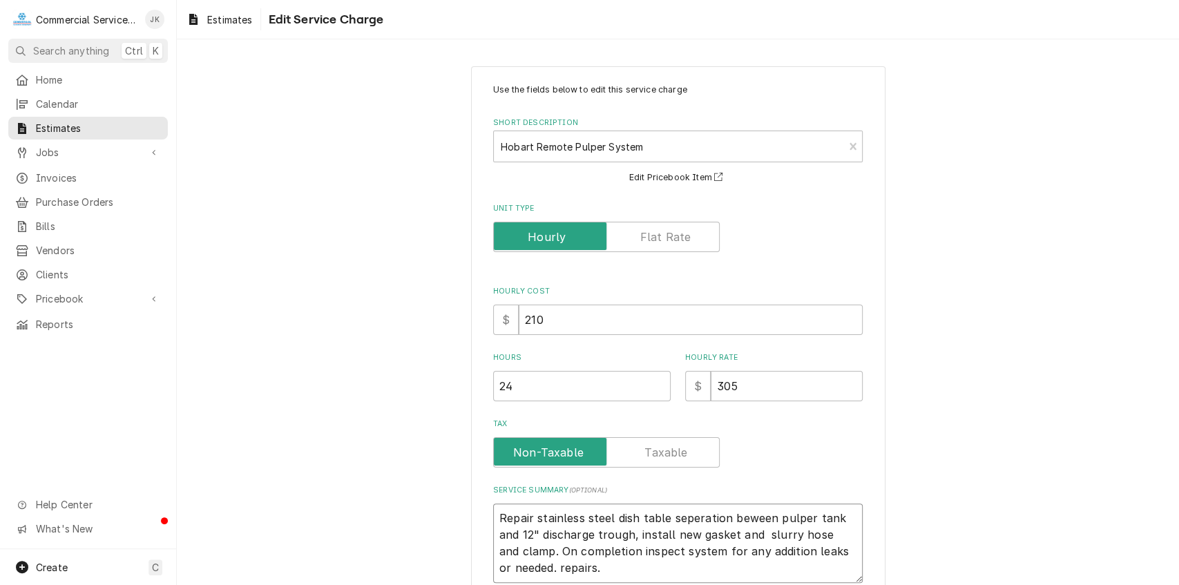
type textarea "Repair stainless steel dish table seperation beween pulper tank and 12" dischar…"
type textarea "x"
type textarea "Repair stainless steel dish table seperation beween pulper tank and 12" dischar…"
type textarea "x"
type textarea "Repair stainless steel dish table seperation beween pulper tank and 12" dischar…"
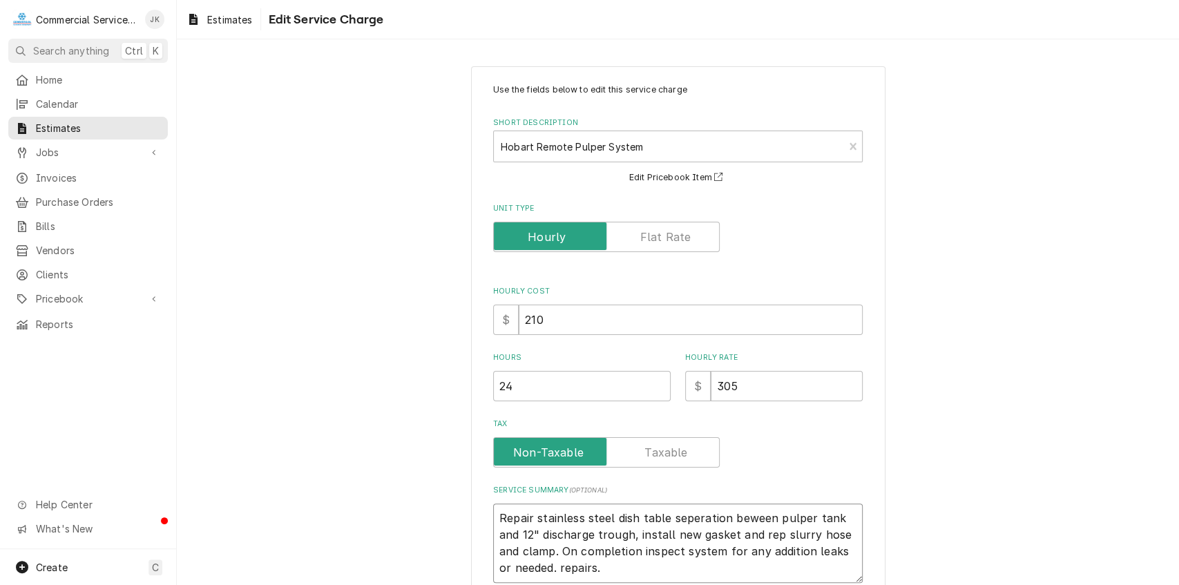
type textarea "x"
type textarea "Repair stainless steel dish table seperation beween pulper tank and 12" dischar…"
type textarea "x"
type textarea "Repair stainless steel dish table seperation beween pulper tank and 12" dischar…"
type textarea "x"
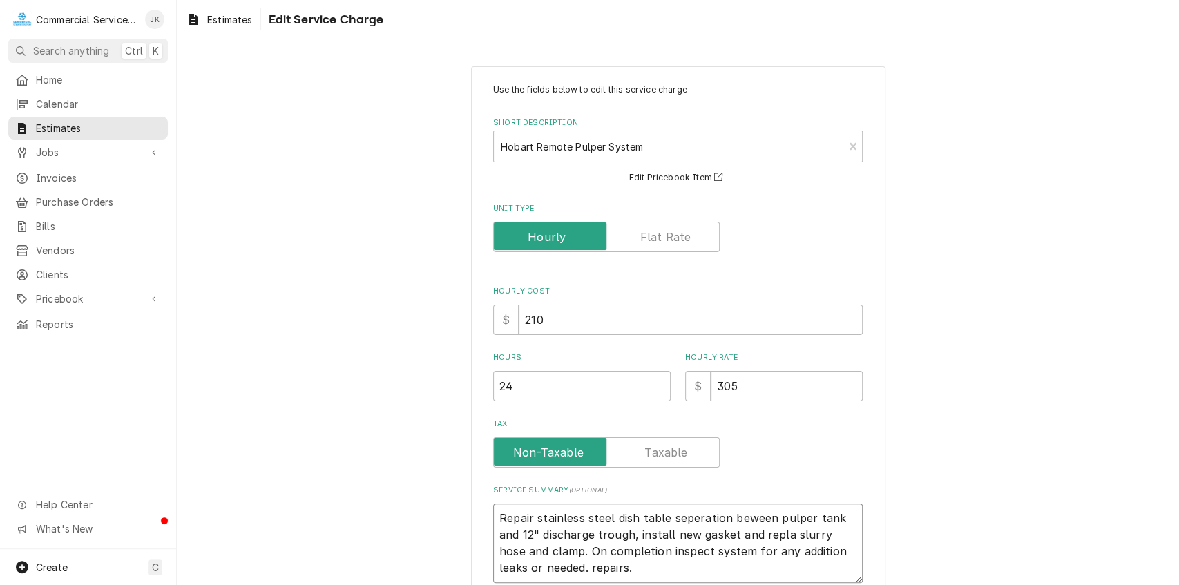
type textarea "Repair stainless steel dish table seperation beween pulper tank and 12" dischar…"
type textarea "x"
type textarea "Repair stainless steel dish table seperation beween pulper tank and 12" dischar…"
type textarea "x"
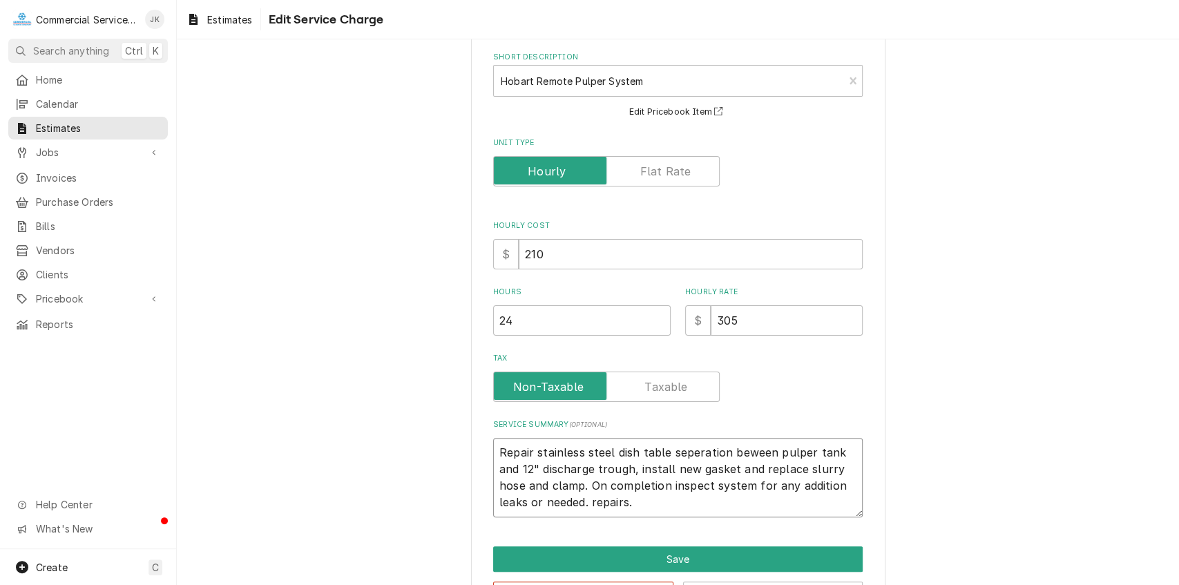
scroll to position [117, 0]
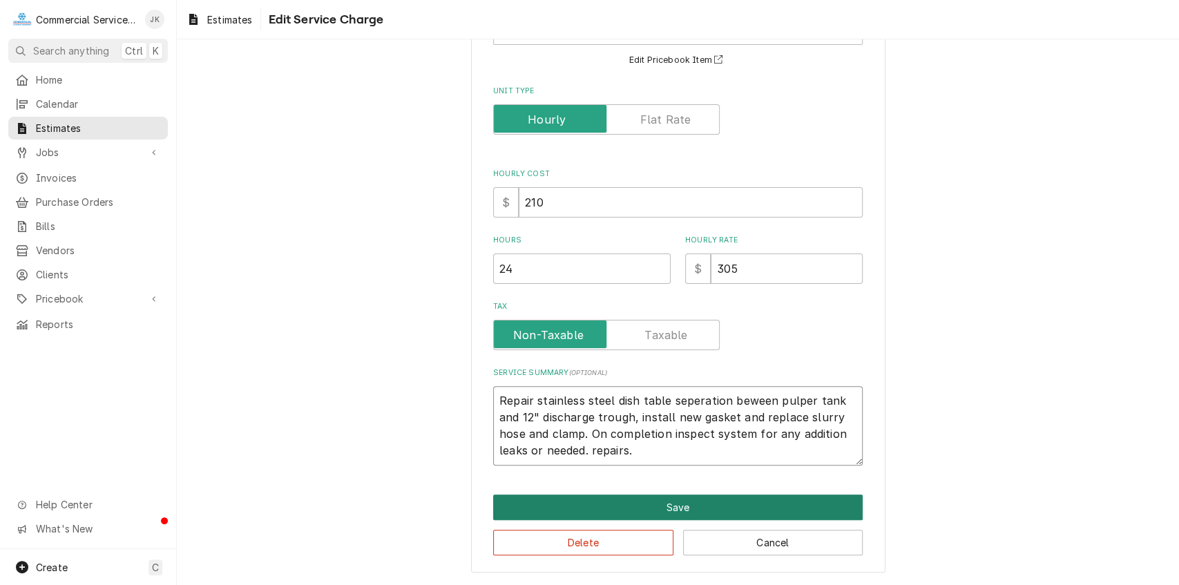
type textarea "Repair stainless steel dish table seperation beween pulper tank and 12" dischar…"
click at [665, 506] on button "Save" at bounding box center [678, 508] width 370 height 26
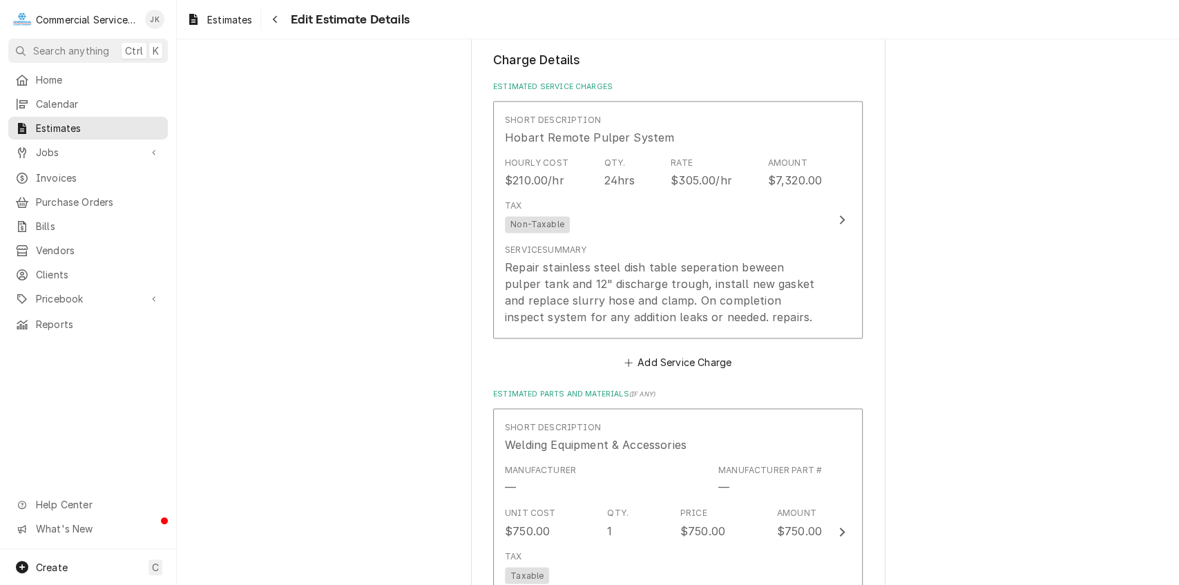
type textarea "x"
